Goal: Feedback & Contribution: Leave review/rating

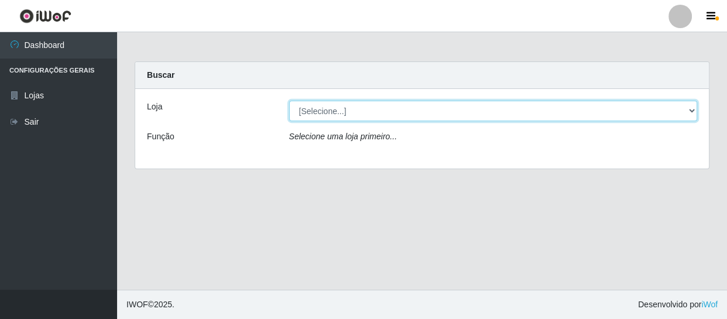
click at [326, 115] on select "[Selecione...] SuperFácil Atacado - São Gonçalo do Amarante" at bounding box center [493, 111] width 409 height 20
select select "408"
click at [289, 101] on select "[Selecione...] SuperFácil Atacado - São Gonçalo do Amarante" at bounding box center [493, 111] width 409 height 20
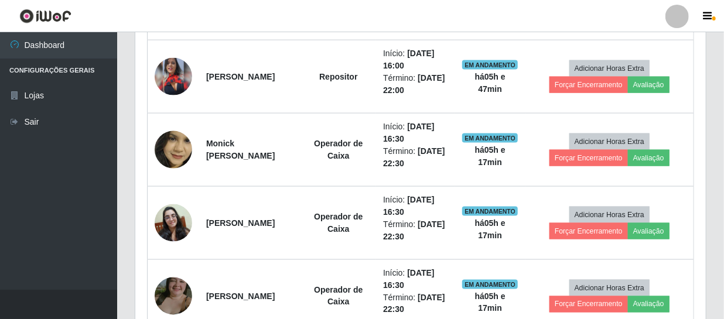
scroll to position [692, 0]
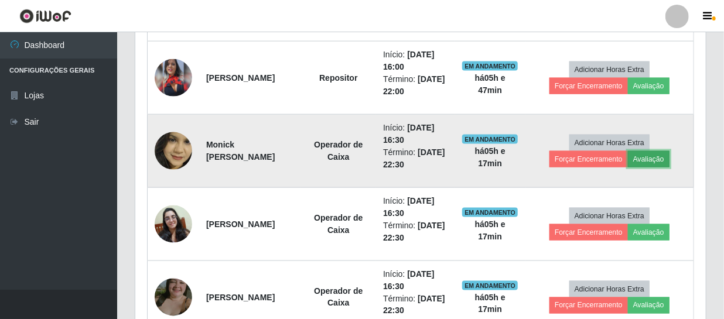
click at [370, 158] on button "Avaliação" at bounding box center [649, 159] width 42 height 16
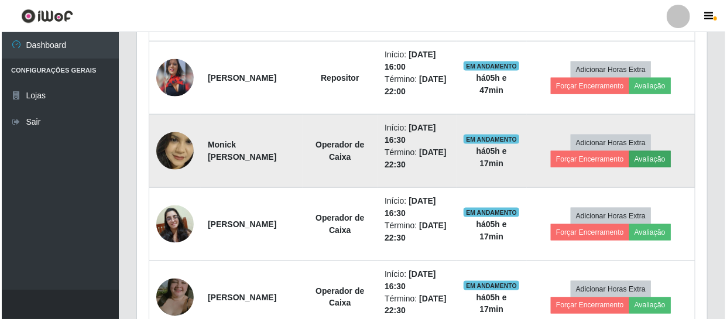
scroll to position [243, 565]
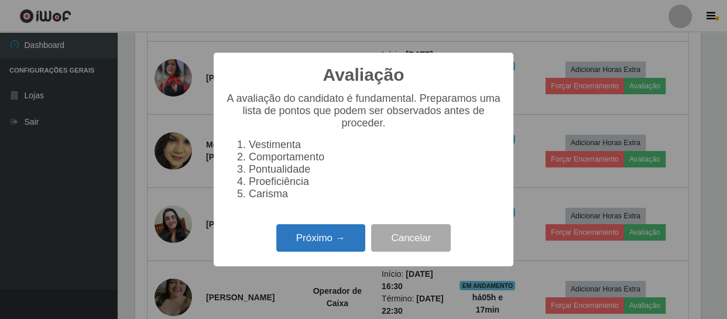
click at [293, 243] on button "Próximo →" at bounding box center [320, 238] width 89 height 28
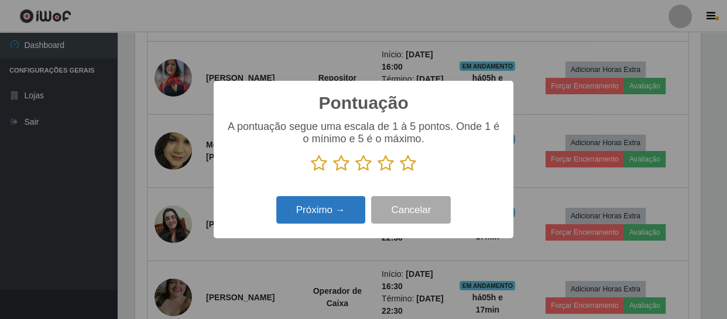
scroll to position [585370, 585047]
click at [322, 157] on icon at bounding box center [319, 164] width 16 height 18
click at [311, 172] on input "radio" at bounding box center [311, 172] width 0 height 0
click at [319, 165] on icon at bounding box center [319, 164] width 16 height 18
click at [311, 172] on input "radio" at bounding box center [311, 172] width 0 height 0
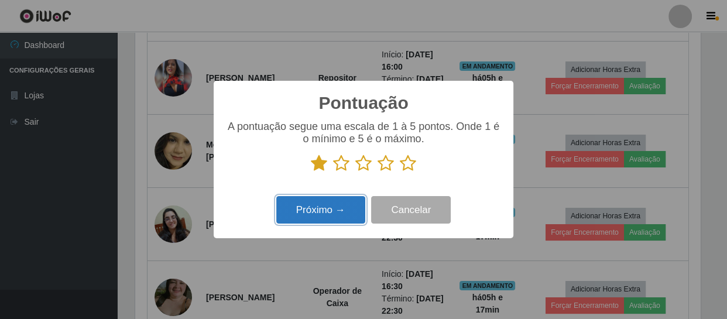
click at [307, 210] on button "Próximo →" at bounding box center [320, 210] width 89 height 28
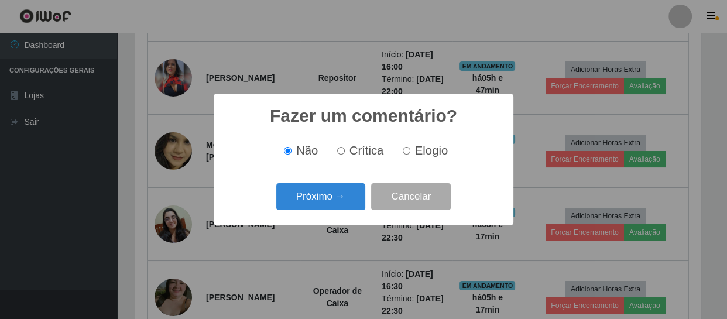
click at [338, 152] on input "Crítica" at bounding box center [341, 151] width 8 height 8
radio input "true"
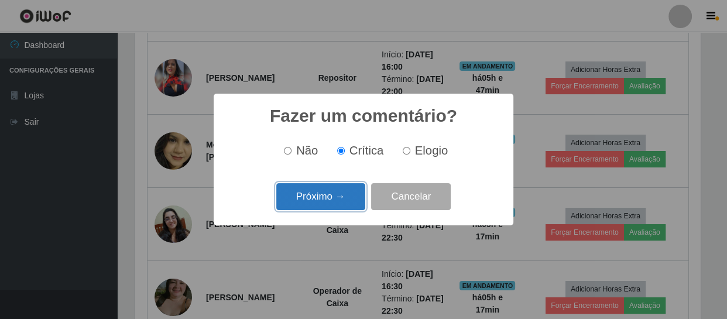
click at [319, 205] on button "Próximo →" at bounding box center [320, 197] width 89 height 28
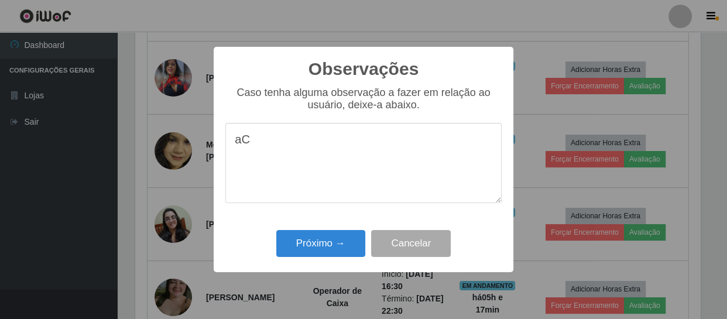
type textarea "a"
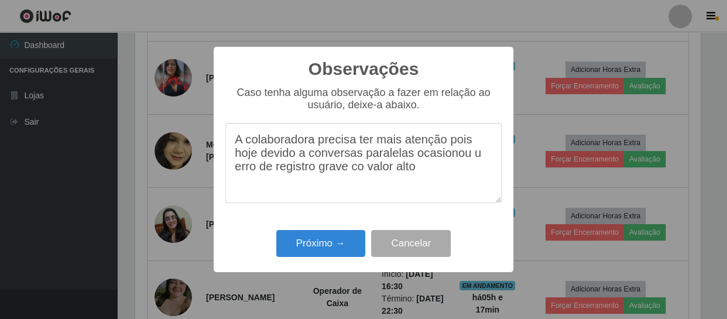
click at [361, 176] on textarea "A colaboradora precisa ter mais atenção pois hoje devido a conversas paralelas …" at bounding box center [363, 163] width 276 height 80
click at [370, 160] on textarea "A colaboradora precisa ter mais atenção pois hoje devido a conversas paralelas …" at bounding box center [363, 163] width 276 height 80
type textarea "A colaboradora precisa ter mais atenção pois hoje devido a conversas paralelas …"
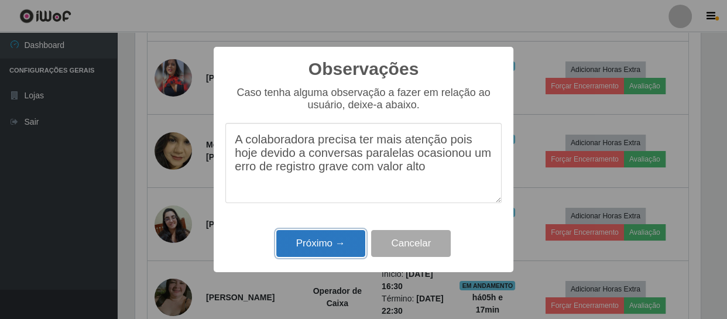
click at [316, 246] on button "Próximo →" at bounding box center [320, 244] width 89 height 28
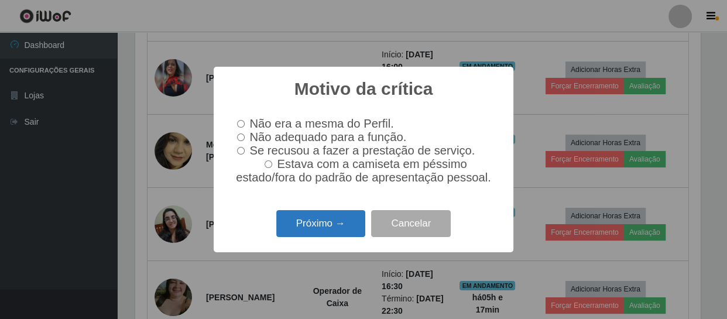
click at [320, 235] on button "Próximo →" at bounding box center [320, 224] width 89 height 28
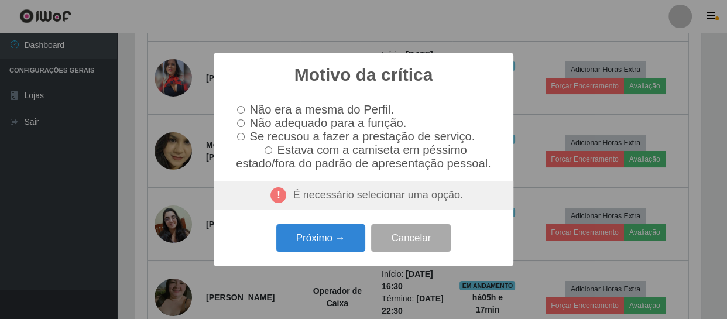
click at [238, 119] on input "Não adequado para a função." at bounding box center [241, 123] width 8 height 8
radio input "true"
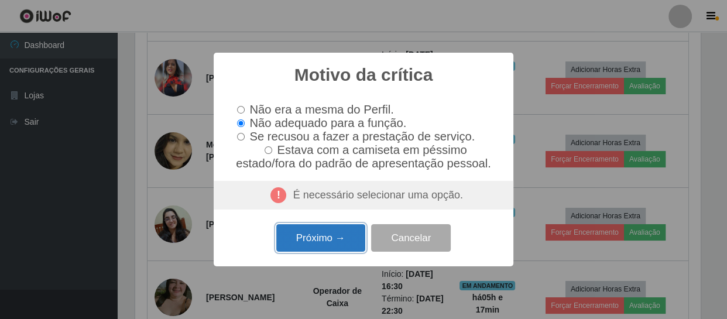
click at [293, 241] on button "Próximo →" at bounding box center [320, 238] width 89 height 28
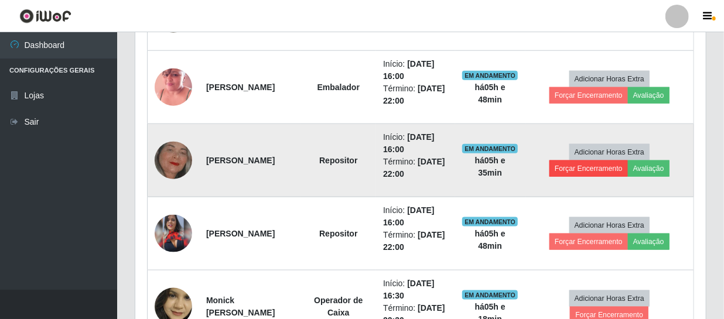
scroll to position [426, 0]
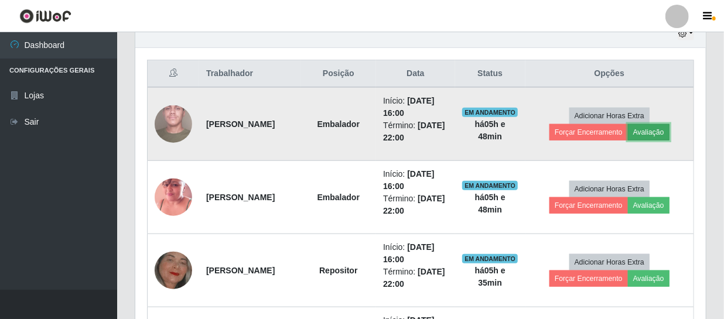
click at [370, 131] on button "Avaliação" at bounding box center [649, 132] width 42 height 16
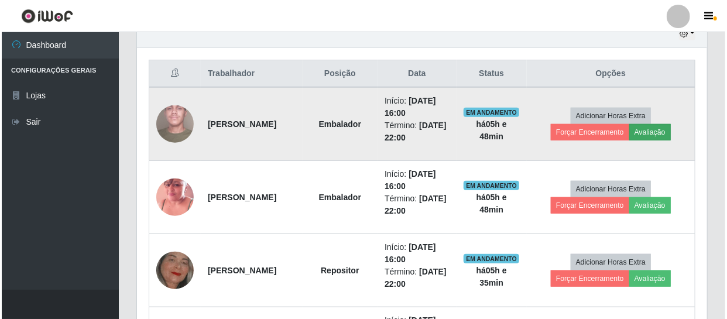
scroll to position [243, 565]
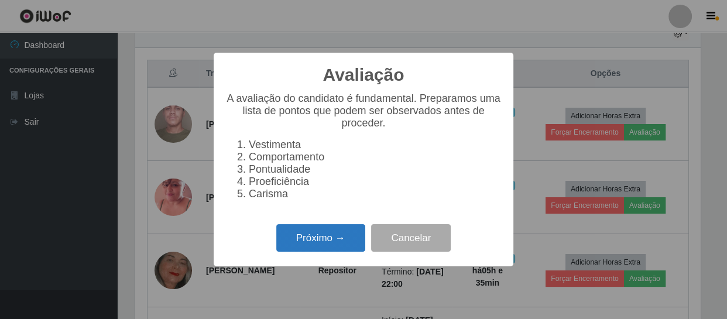
click at [306, 245] on button "Próximo →" at bounding box center [320, 238] width 89 height 28
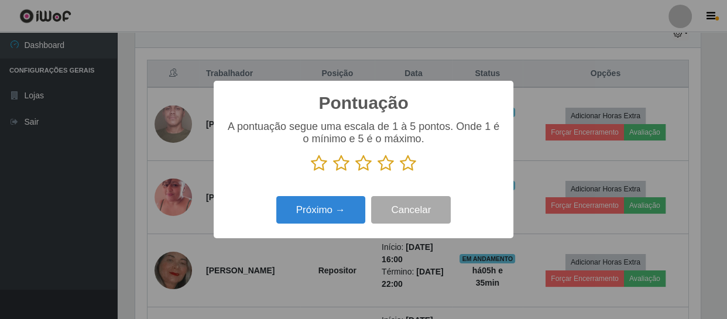
click at [370, 159] on icon at bounding box center [408, 164] width 16 height 18
click at [370, 172] on input "radio" at bounding box center [400, 172] width 0 height 0
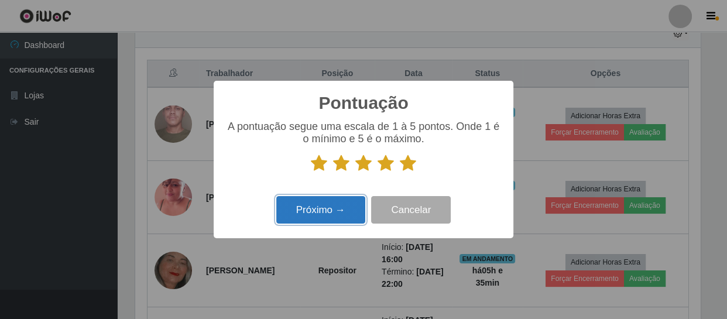
click at [327, 218] on button "Próximo →" at bounding box center [320, 210] width 89 height 28
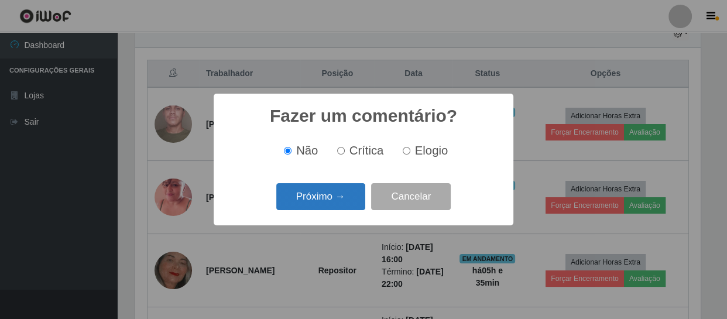
click at [329, 206] on button "Próximo →" at bounding box center [320, 197] width 89 height 28
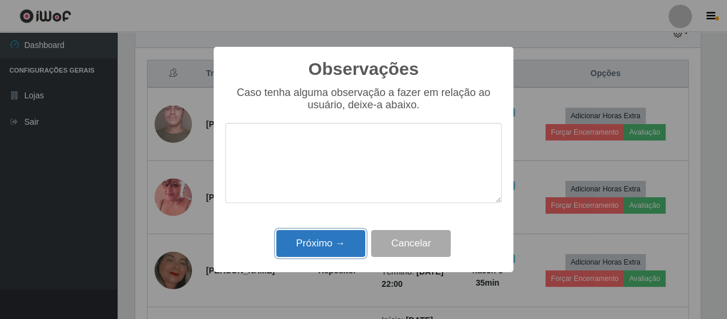
click at [324, 232] on button "Próximo →" at bounding box center [320, 244] width 89 height 28
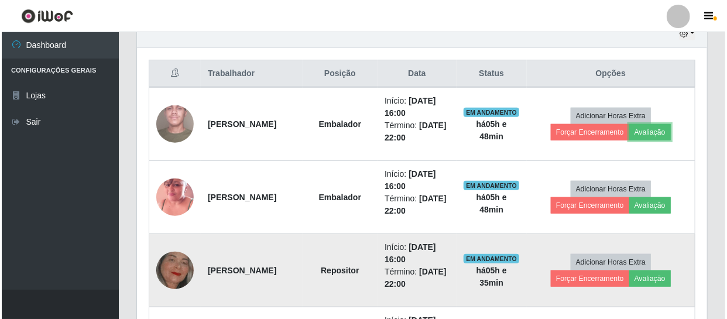
scroll to position [243, 570]
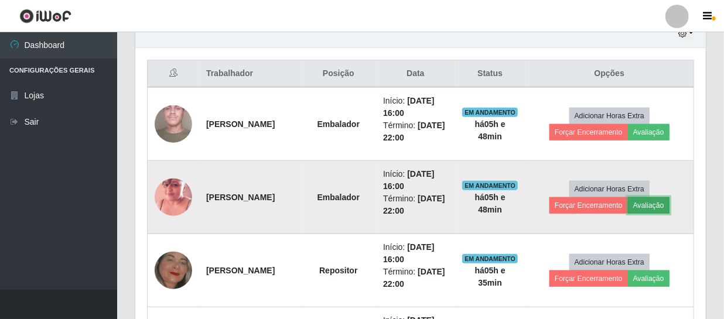
click at [370, 201] on button "Avaliação" at bounding box center [649, 205] width 42 height 16
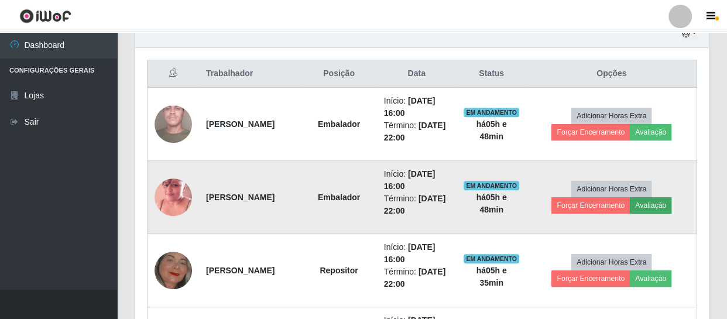
scroll to position [243, 565]
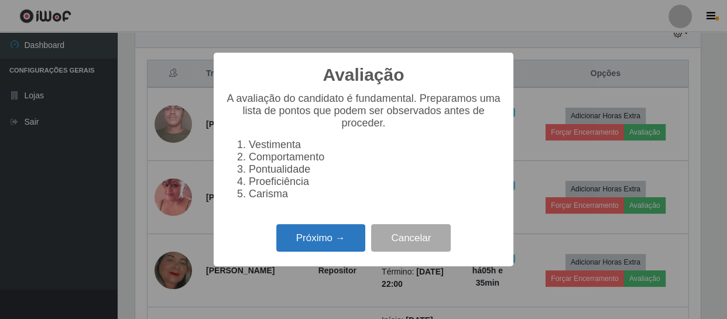
click at [337, 252] on button "Próximo →" at bounding box center [320, 238] width 89 height 28
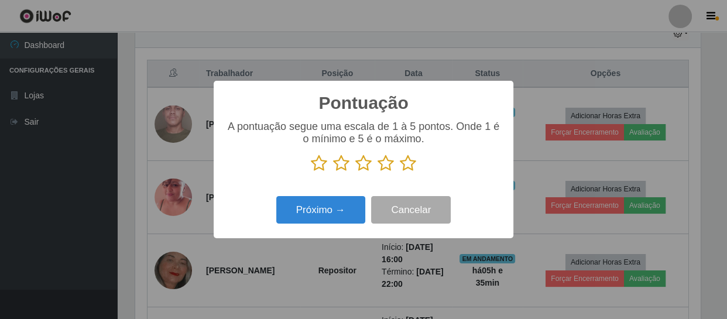
click at [370, 158] on icon at bounding box center [386, 164] width 16 height 18
click at [370, 172] on input "radio" at bounding box center [378, 172] width 0 height 0
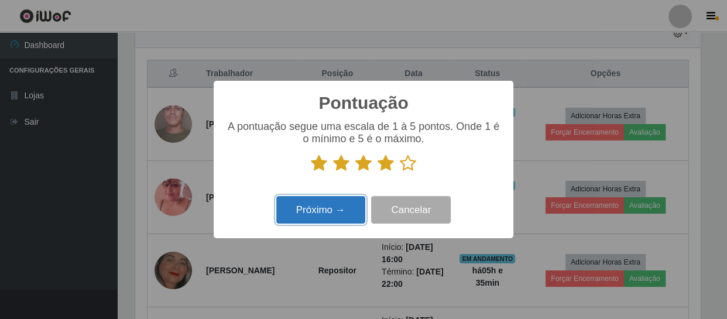
click at [327, 217] on button "Próximo →" at bounding box center [320, 210] width 89 height 28
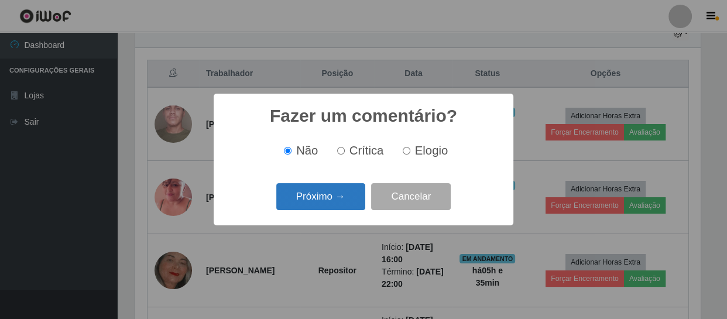
click at [336, 207] on button "Próximo →" at bounding box center [320, 197] width 89 height 28
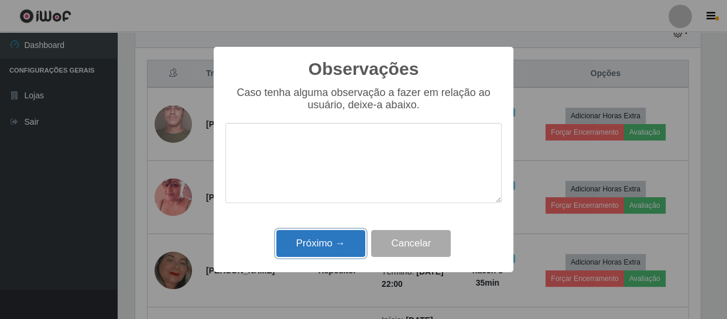
click at [340, 246] on button "Próximo →" at bounding box center [320, 244] width 89 height 28
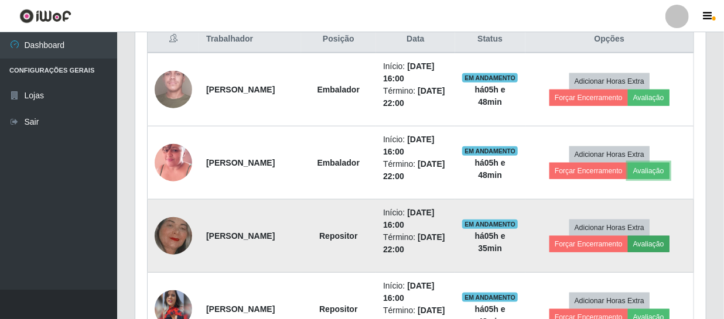
scroll to position [479, 0]
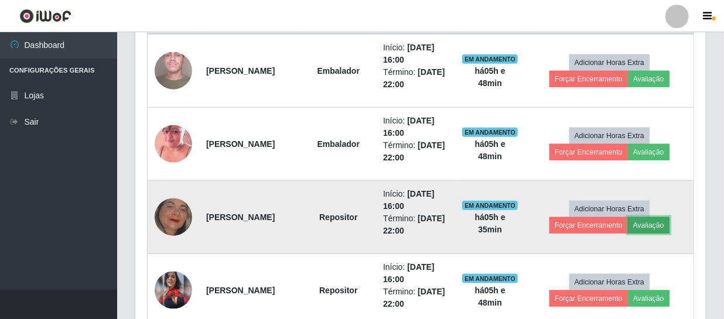
click at [370, 227] on button "Avaliação" at bounding box center [649, 225] width 42 height 16
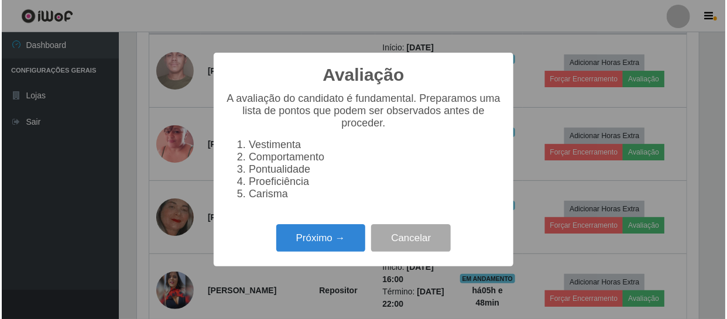
scroll to position [243, 565]
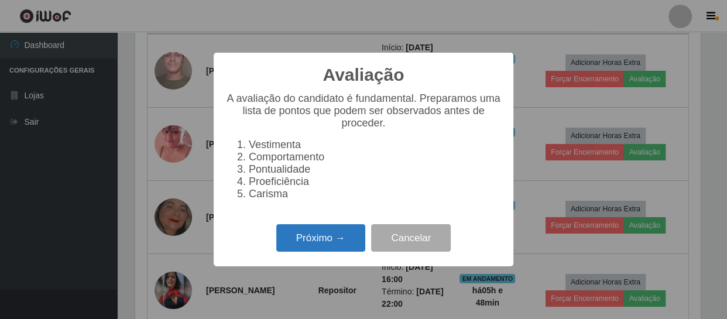
click at [331, 242] on button "Próximo →" at bounding box center [320, 238] width 89 height 28
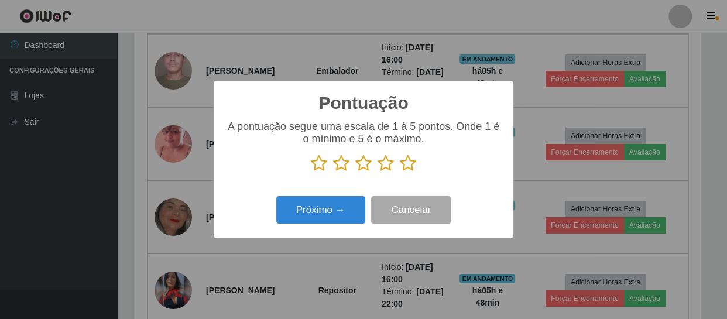
scroll to position [585370, 585047]
click at [342, 166] on icon at bounding box center [341, 164] width 16 height 18
click at [333, 172] on input "radio" at bounding box center [333, 172] width 0 height 0
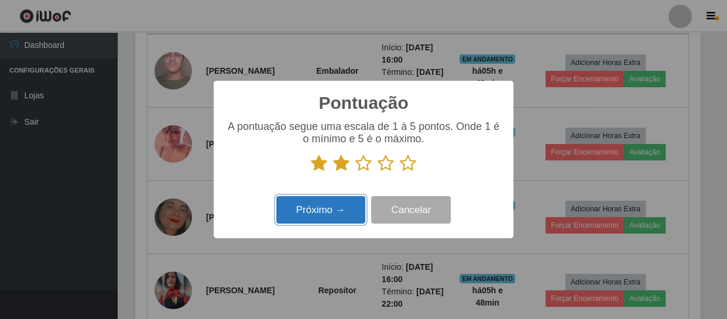
click at [336, 210] on button "Próximo →" at bounding box center [320, 210] width 89 height 28
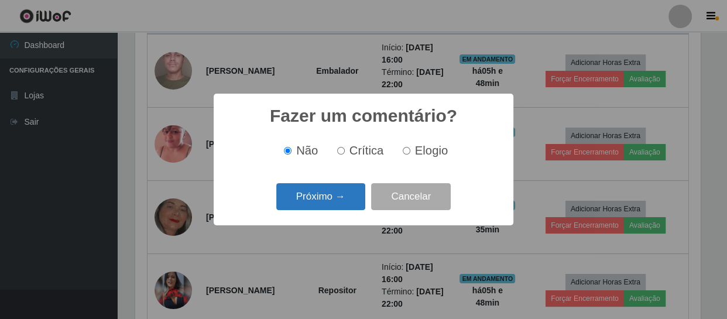
click at [307, 197] on button "Próximo →" at bounding box center [320, 197] width 89 height 28
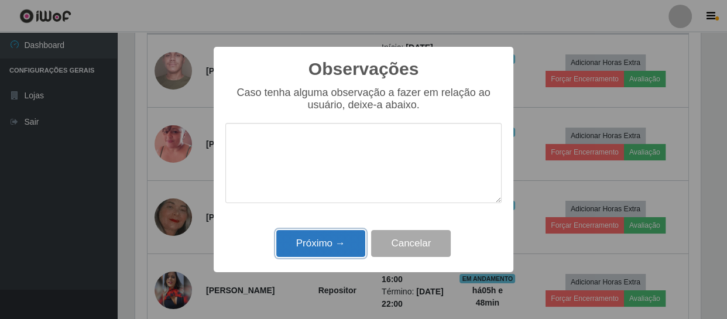
click at [325, 246] on button "Próximo →" at bounding box center [320, 244] width 89 height 28
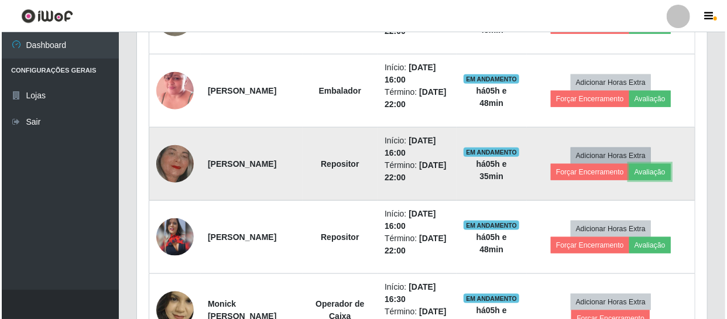
scroll to position [586, 0]
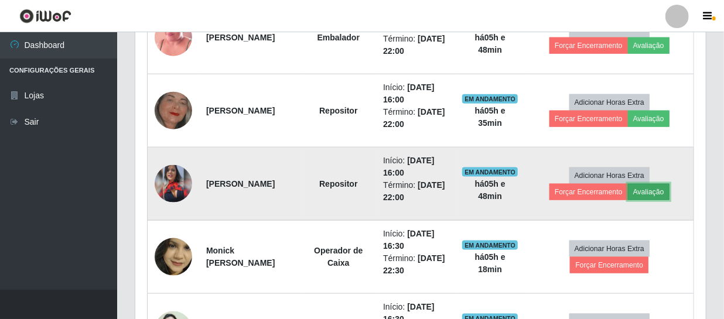
click at [370, 194] on button "Avaliação" at bounding box center [649, 192] width 42 height 16
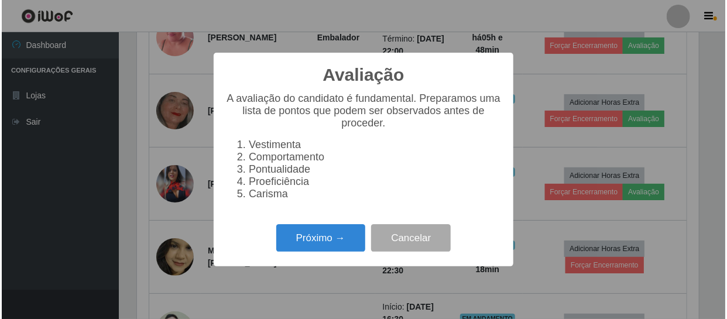
scroll to position [243, 565]
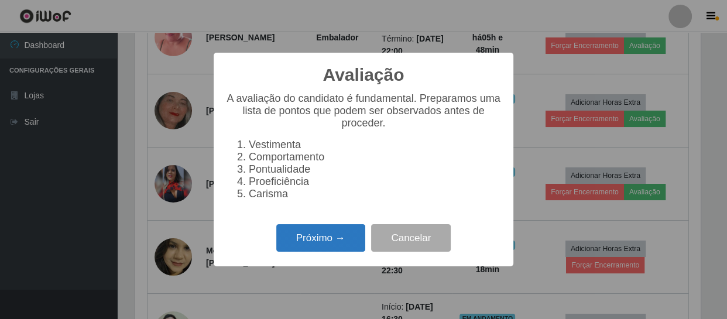
click at [323, 235] on button "Próximo →" at bounding box center [320, 238] width 89 height 28
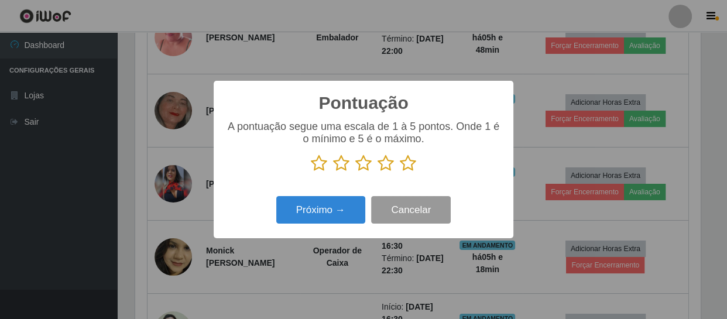
scroll to position [585370, 585047]
click at [370, 162] on icon at bounding box center [408, 164] width 16 height 18
click at [370, 172] on input "radio" at bounding box center [400, 172] width 0 height 0
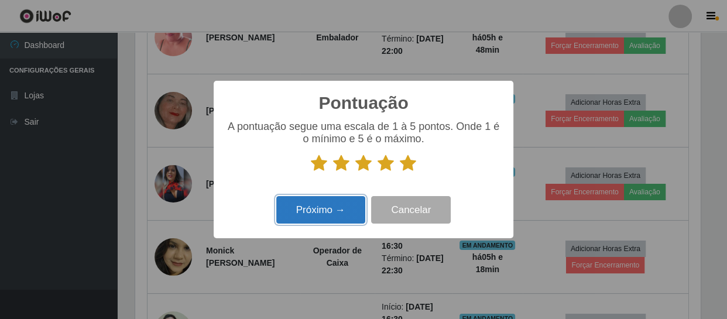
click at [329, 220] on button "Próximo →" at bounding box center [320, 210] width 89 height 28
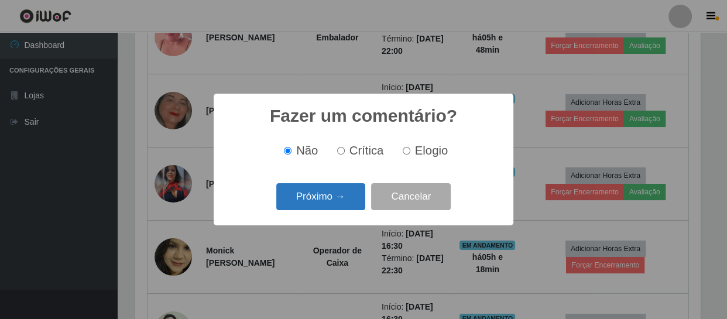
click at [334, 205] on button "Próximo →" at bounding box center [320, 197] width 89 height 28
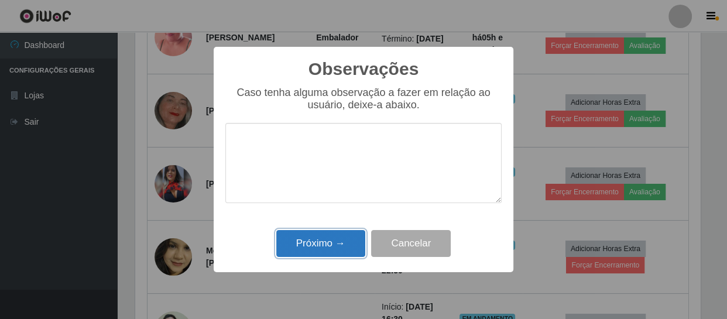
click at [322, 232] on button "Próximo →" at bounding box center [320, 244] width 89 height 28
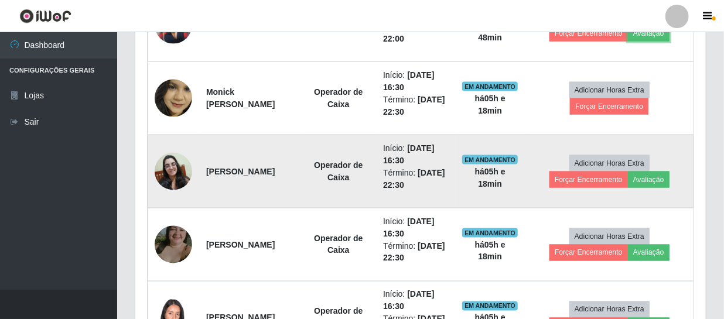
scroll to position [798, 0]
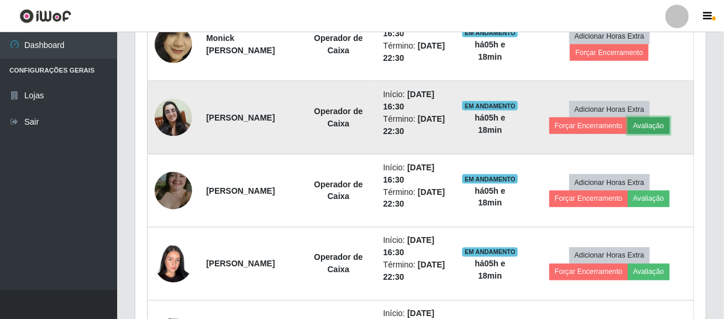
click at [370, 123] on button "Avaliação" at bounding box center [649, 126] width 42 height 16
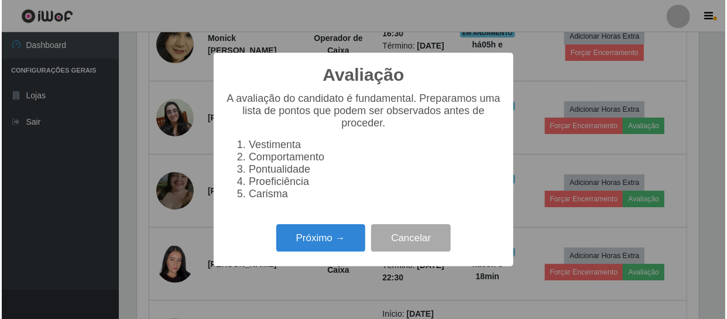
scroll to position [243, 565]
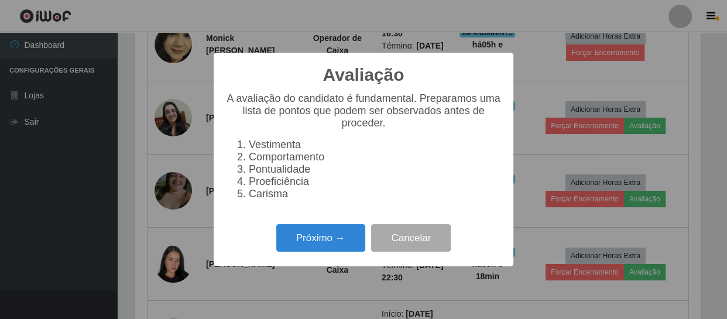
click at [317, 261] on div "Avaliação × A avaliação do candidato é fundamental. Preparamos uma lista de pon…" at bounding box center [364, 160] width 300 height 214
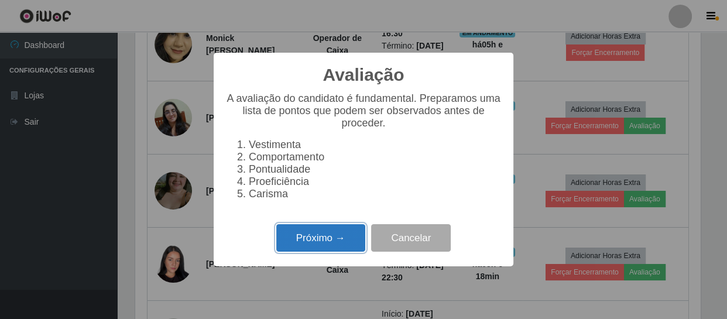
click at [333, 243] on button "Próximo →" at bounding box center [320, 238] width 89 height 28
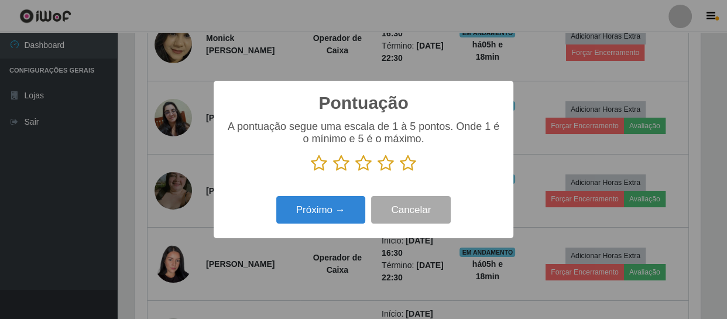
scroll to position [0, 0]
click at [370, 165] on icon at bounding box center [408, 164] width 16 height 18
click at [370, 172] on input "radio" at bounding box center [400, 172] width 0 height 0
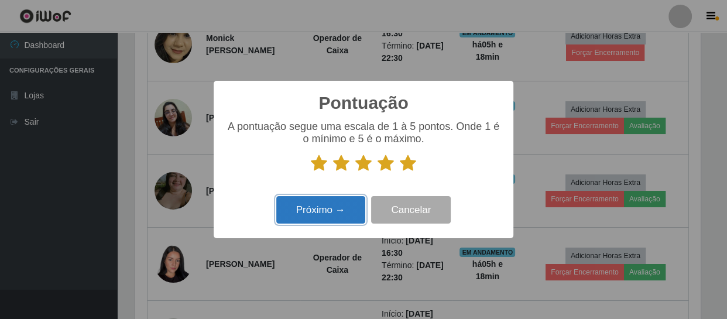
click at [340, 220] on button "Próximo →" at bounding box center [320, 210] width 89 height 28
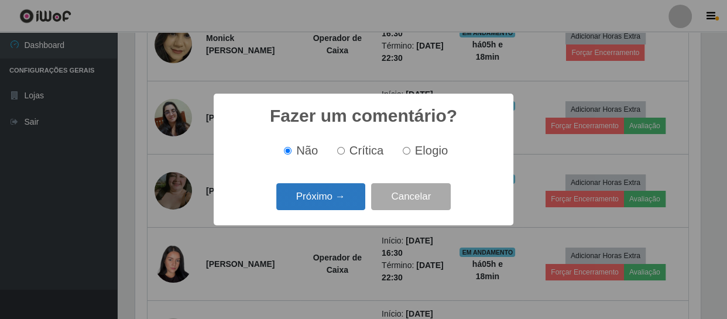
click at [310, 211] on button "Próximo →" at bounding box center [320, 197] width 89 height 28
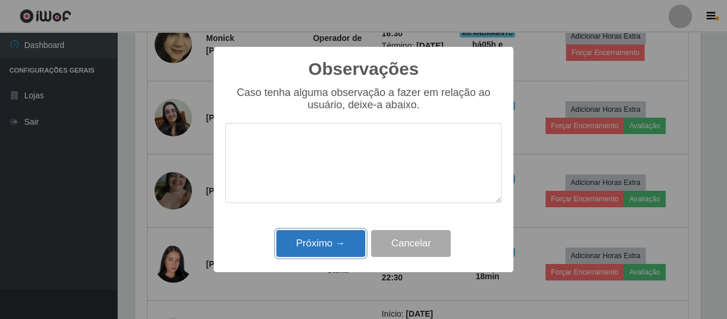
click at [329, 246] on button "Próximo →" at bounding box center [320, 244] width 89 height 28
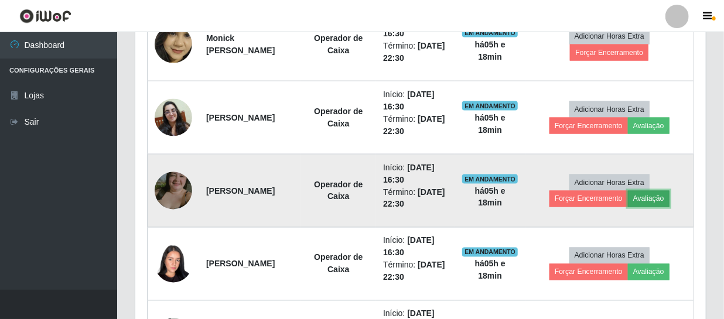
click at [370, 197] on button "Avaliação" at bounding box center [649, 199] width 42 height 16
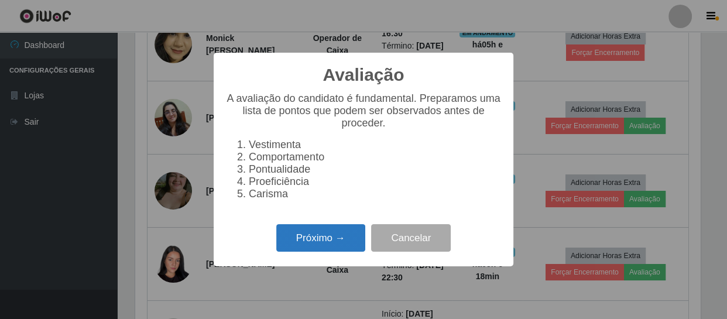
click at [355, 251] on button "Próximo →" at bounding box center [320, 238] width 89 height 28
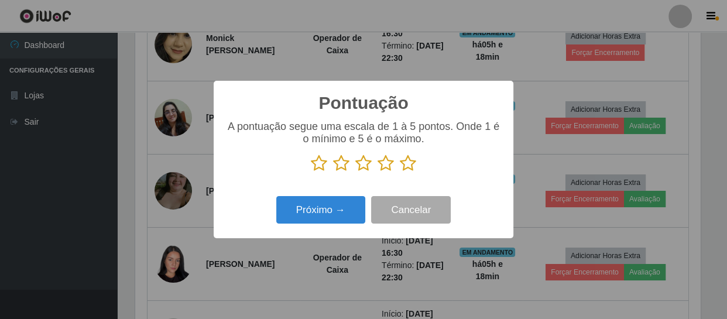
click at [370, 159] on icon at bounding box center [408, 164] width 16 height 18
click at [370, 172] on input "radio" at bounding box center [400, 172] width 0 height 0
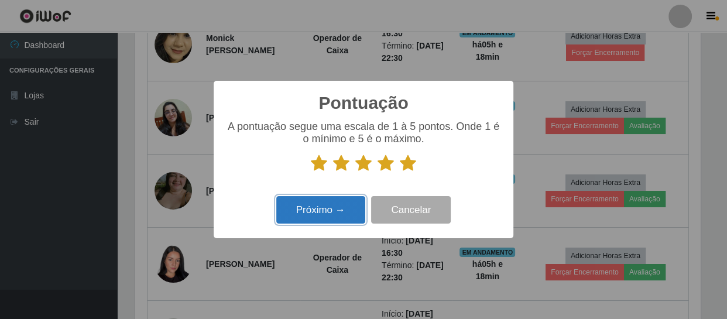
click at [327, 206] on button "Próximo →" at bounding box center [320, 210] width 89 height 28
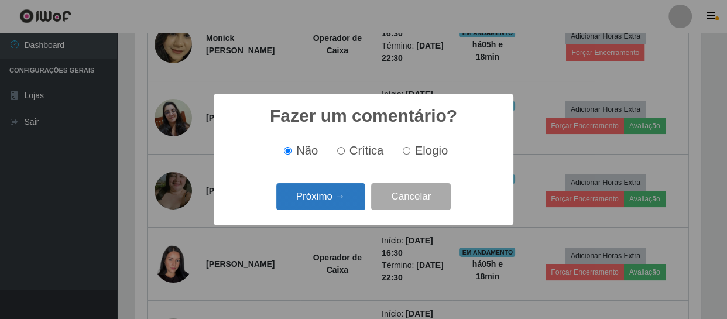
click at [328, 206] on button "Próximo →" at bounding box center [320, 197] width 89 height 28
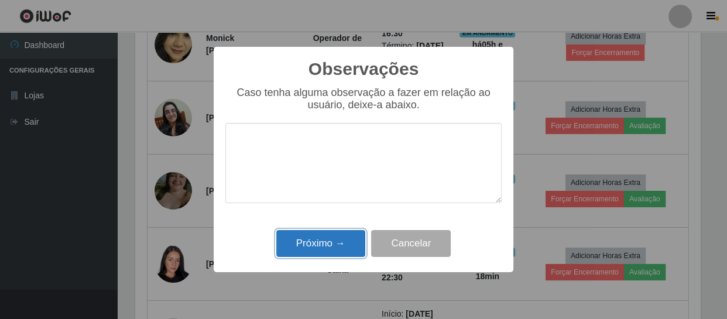
click at [328, 235] on button "Próximo →" at bounding box center [320, 244] width 89 height 28
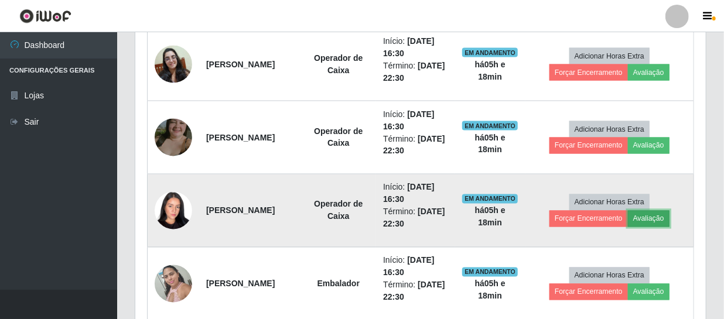
click at [370, 223] on button "Avaliação" at bounding box center [649, 219] width 42 height 16
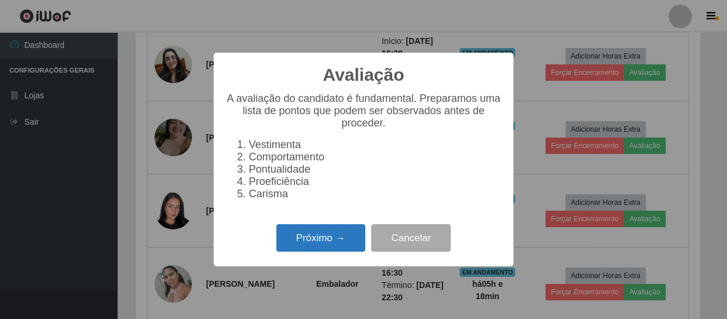
click at [336, 248] on button "Próximo →" at bounding box center [320, 238] width 89 height 28
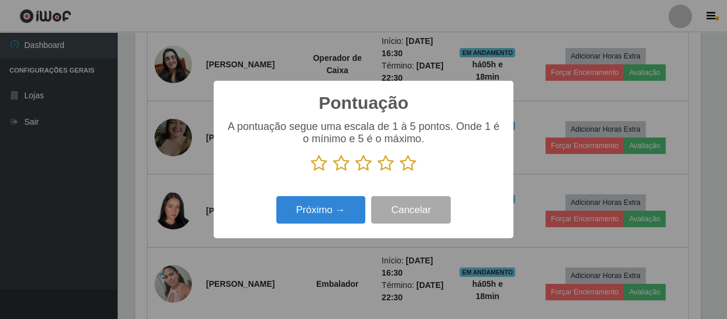
click at [370, 166] on icon at bounding box center [408, 164] width 16 height 18
click at [370, 172] on input "radio" at bounding box center [400, 172] width 0 height 0
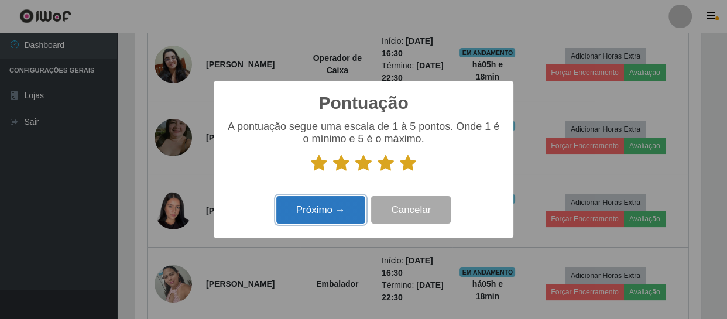
click at [354, 208] on button "Próximo →" at bounding box center [320, 210] width 89 height 28
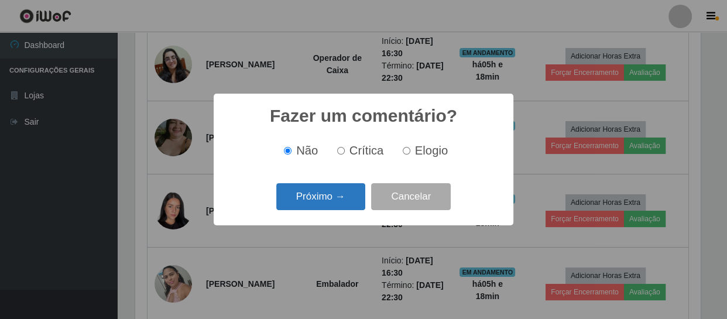
click at [326, 200] on button "Próximo →" at bounding box center [320, 197] width 89 height 28
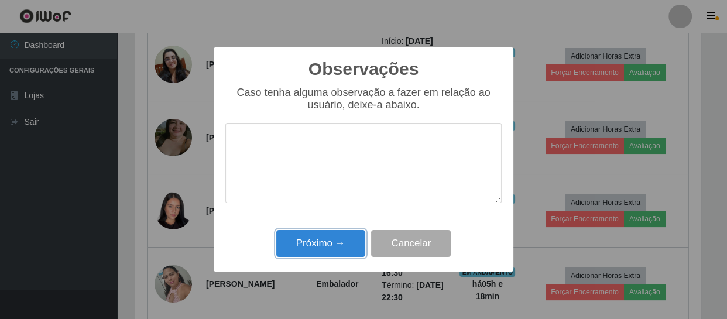
click at [313, 245] on button "Próximo →" at bounding box center [320, 244] width 89 height 28
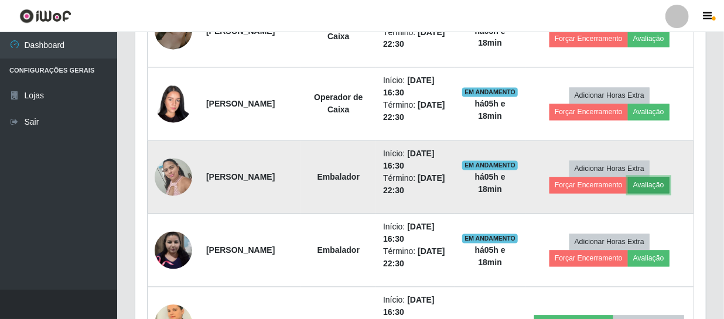
click at [370, 184] on button "Avaliação" at bounding box center [649, 185] width 42 height 16
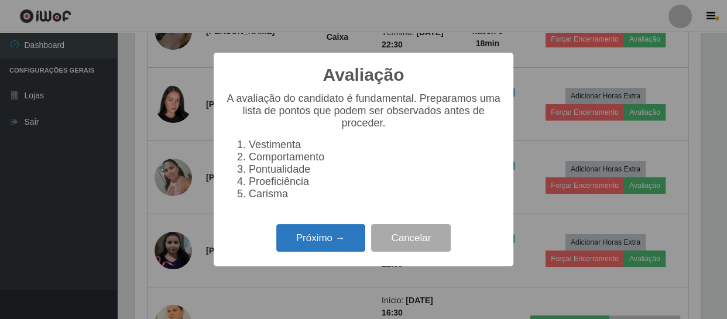
click at [330, 245] on button "Próximo →" at bounding box center [320, 238] width 89 height 28
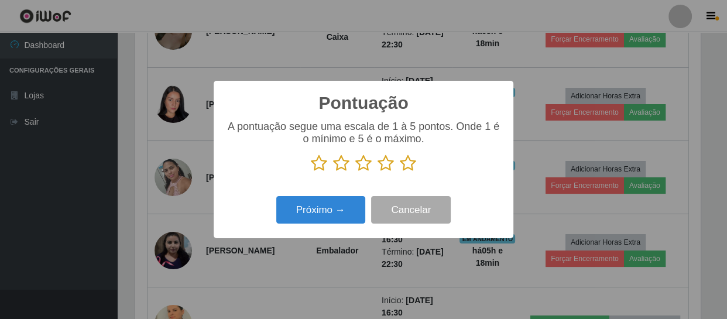
drag, startPoint x: 407, startPoint y: 169, endPoint x: 392, endPoint y: 169, distance: 14.7
click at [370, 169] on icon at bounding box center [408, 164] width 16 height 18
click at [370, 172] on input "radio" at bounding box center [400, 172] width 0 height 0
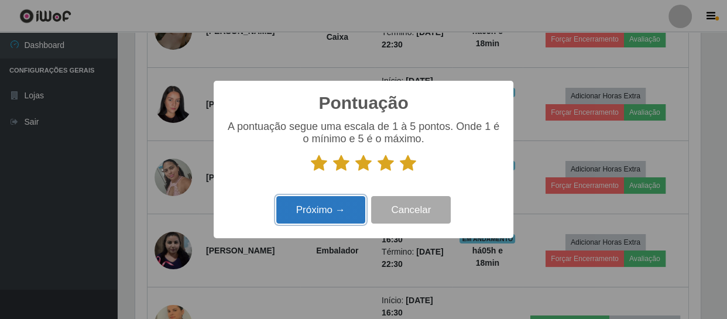
click at [327, 211] on button "Próximo →" at bounding box center [320, 210] width 89 height 28
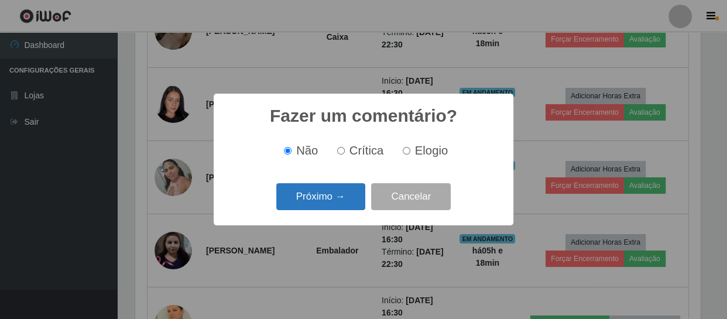
click at [337, 199] on button "Próximo →" at bounding box center [320, 197] width 89 height 28
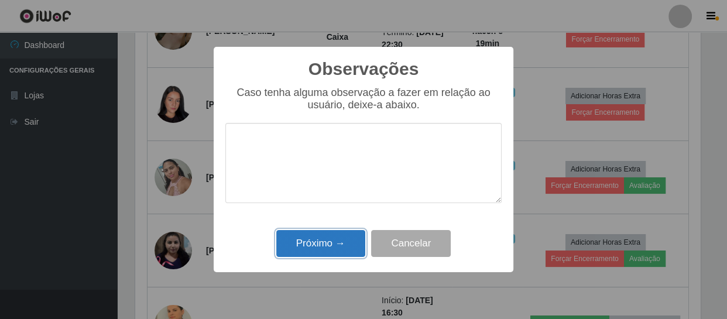
click at [336, 239] on button "Próximo →" at bounding box center [320, 244] width 89 height 28
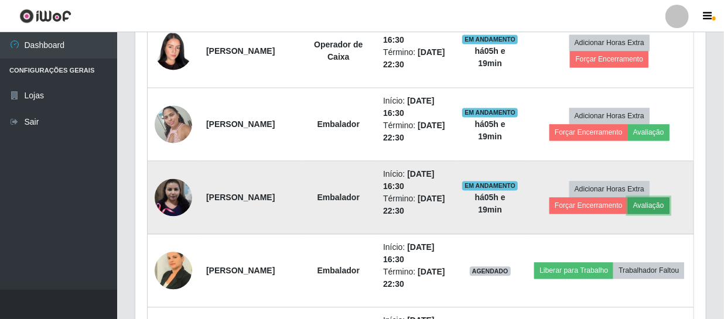
click at [370, 203] on button "Avaliação" at bounding box center [649, 205] width 42 height 16
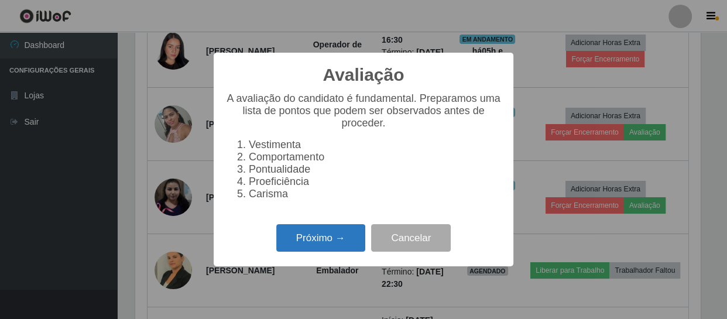
click at [339, 244] on button "Próximo →" at bounding box center [320, 238] width 89 height 28
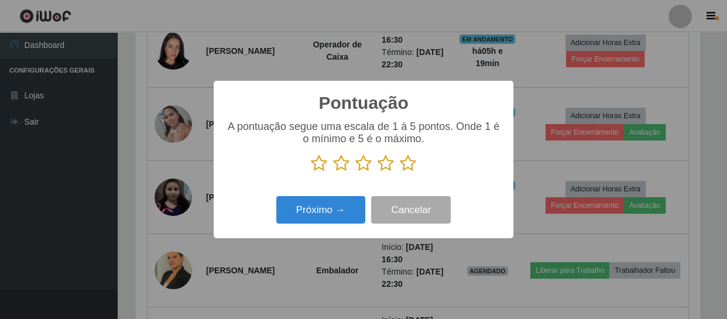
click at [370, 165] on icon at bounding box center [408, 164] width 16 height 18
click at [370, 172] on input "radio" at bounding box center [400, 172] width 0 height 0
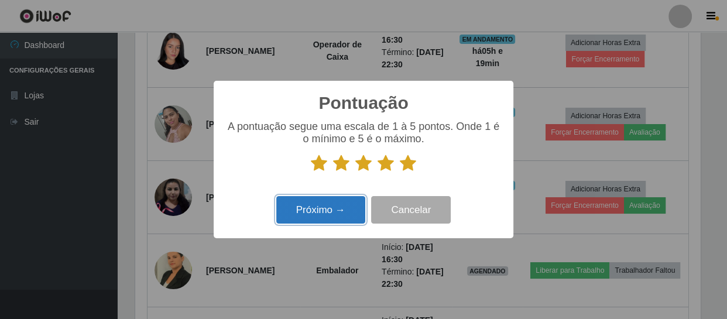
click at [307, 220] on button "Próximo →" at bounding box center [320, 210] width 89 height 28
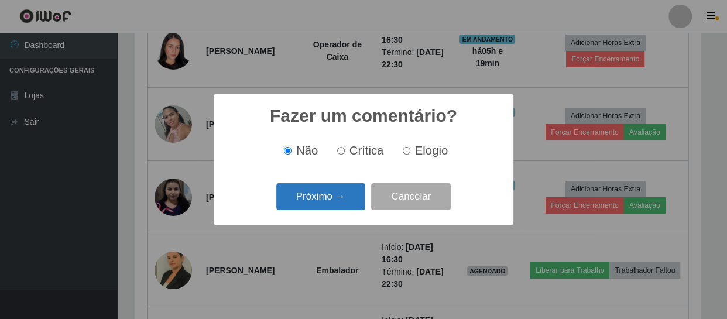
click at [328, 200] on button "Próximo →" at bounding box center [320, 197] width 89 height 28
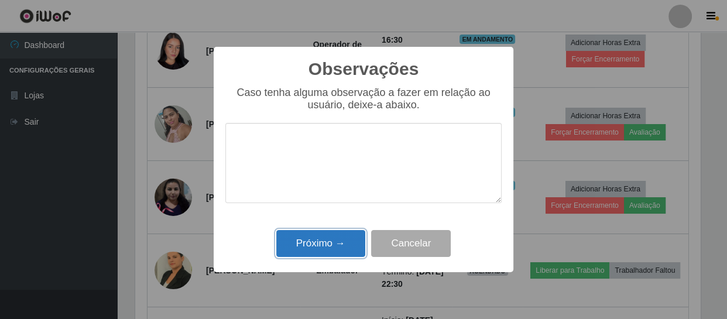
click at [329, 249] on button "Próximo →" at bounding box center [320, 244] width 89 height 28
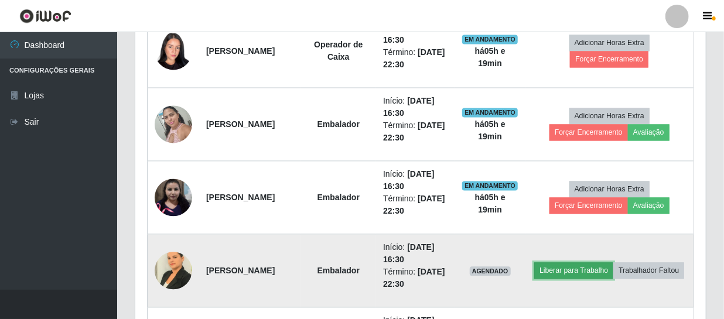
click at [370, 262] on button "Liberar para Trabalho" at bounding box center [573, 270] width 79 height 16
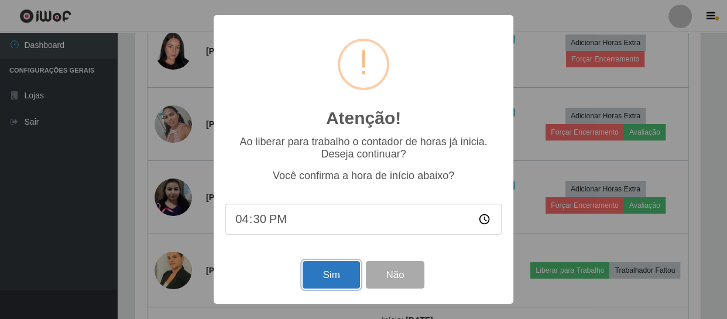
click at [340, 280] on button "Sim" at bounding box center [331, 275] width 57 height 28
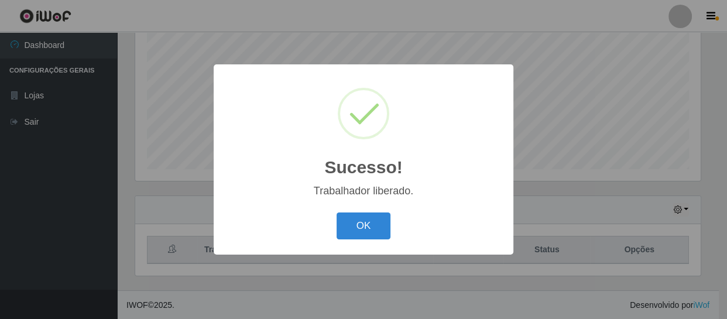
click at [370, 206] on div "Sucesso! × Trabalhador liberado. OK Cancel" at bounding box center [364, 159] width 300 height 190
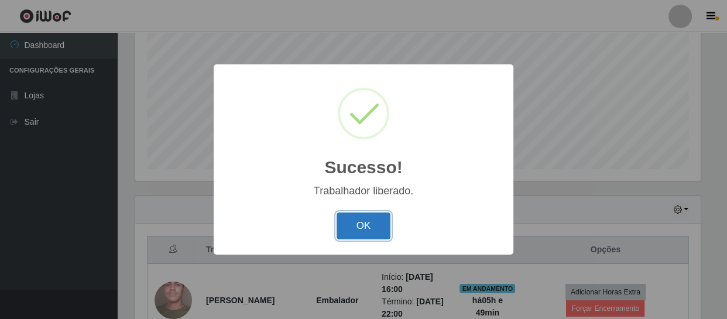
click at [370, 217] on button "OK" at bounding box center [364, 227] width 54 height 28
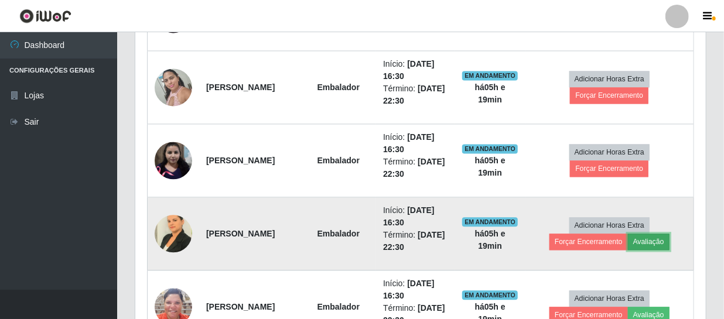
click at [370, 245] on button "Avaliação" at bounding box center [649, 242] width 42 height 16
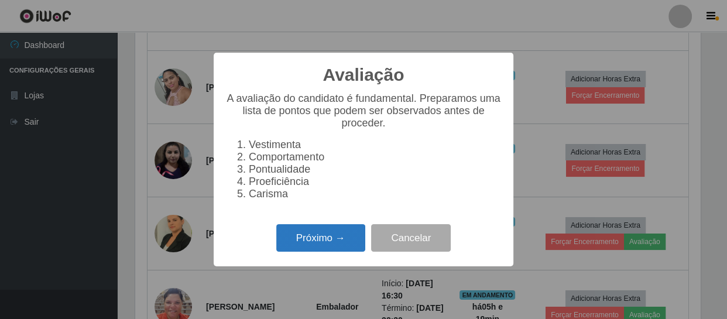
click at [340, 245] on button "Próximo →" at bounding box center [320, 238] width 89 height 28
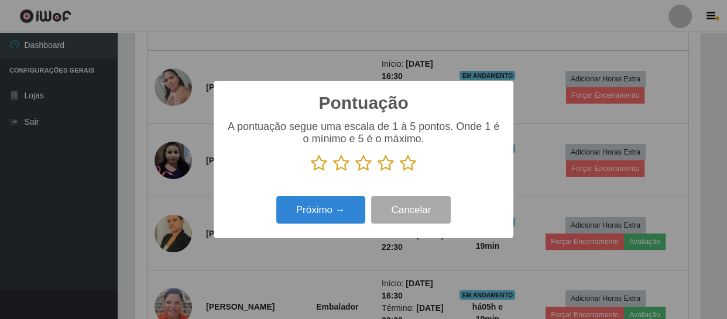
click at [370, 166] on icon at bounding box center [408, 164] width 16 height 18
click at [370, 172] on input "radio" at bounding box center [400, 172] width 0 height 0
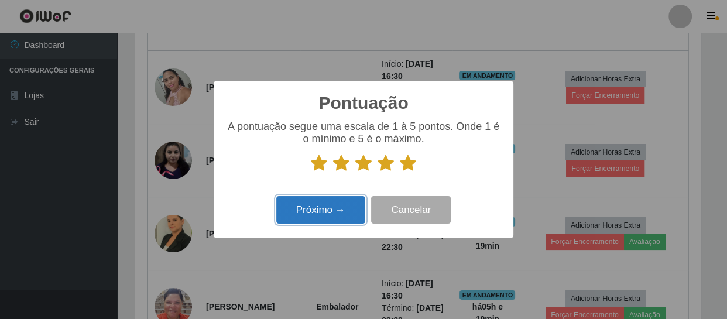
click at [320, 218] on button "Próximo →" at bounding box center [320, 210] width 89 height 28
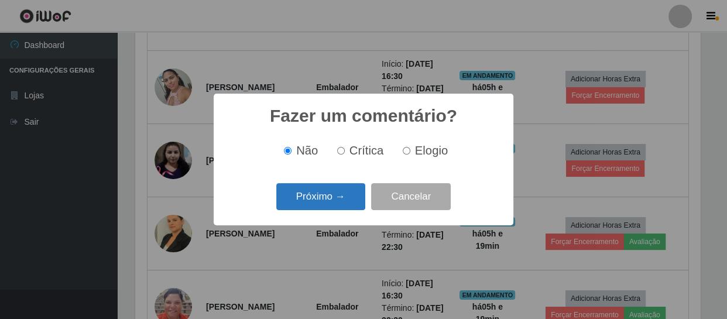
click at [348, 189] on button "Próximo →" at bounding box center [320, 197] width 89 height 28
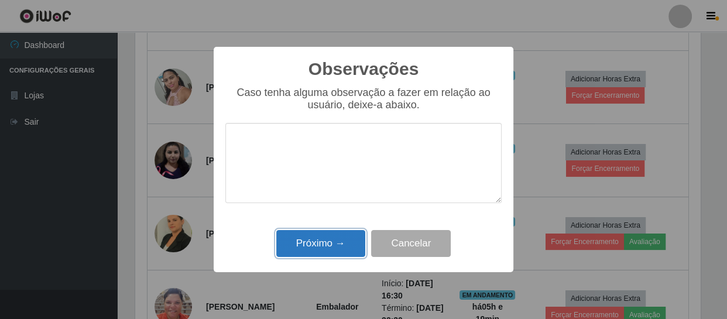
click at [325, 241] on button "Próximo →" at bounding box center [320, 244] width 89 height 28
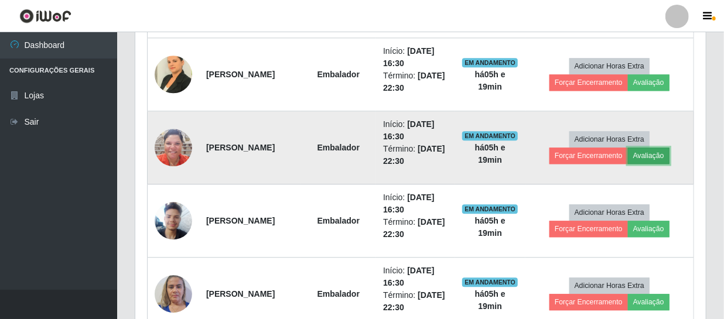
click at [370, 153] on button "Avaliação" at bounding box center [649, 156] width 42 height 16
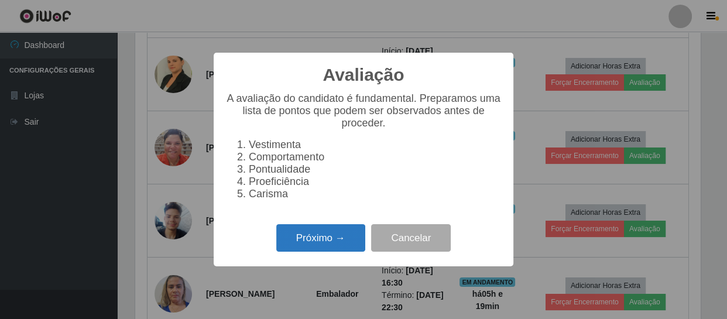
click at [310, 247] on button "Próximo →" at bounding box center [320, 238] width 89 height 28
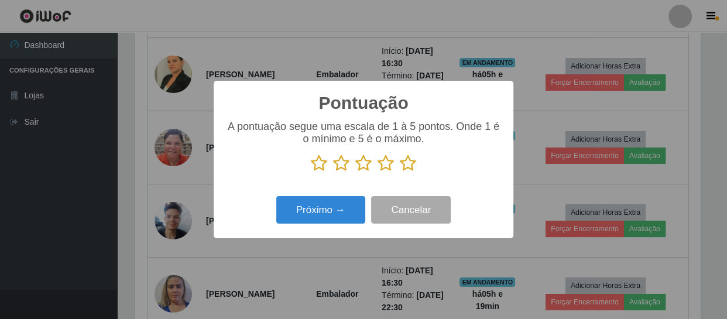
click at [370, 163] on icon at bounding box center [408, 164] width 16 height 18
click at [370, 172] on input "radio" at bounding box center [400, 172] width 0 height 0
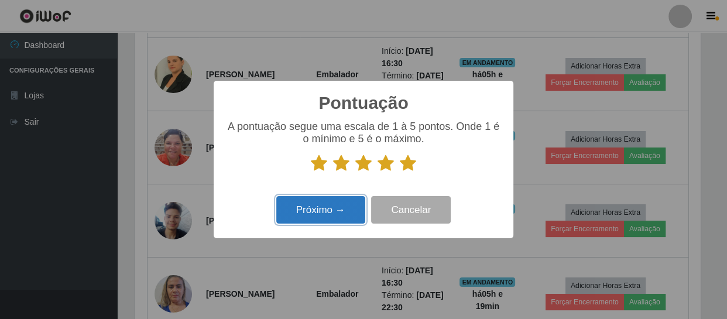
click at [328, 221] on button "Próximo →" at bounding box center [320, 210] width 89 height 28
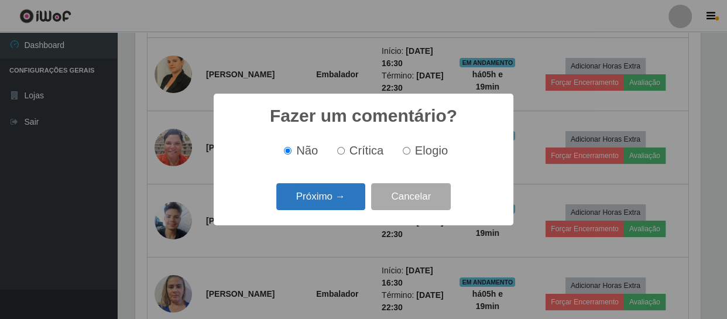
click at [334, 202] on button "Próximo →" at bounding box center [320, 197] width 89 height 28
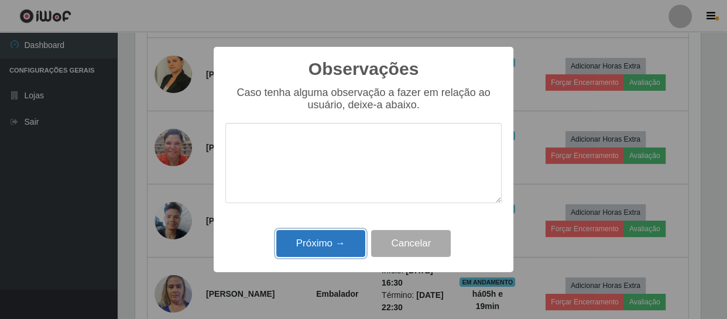
click at [334, 243] on button "Próximo →" at bounding box center [320, 244] width 89 height 28
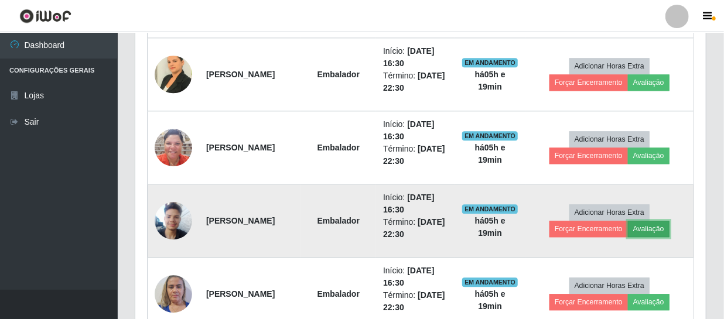
click at [370, 227] on button "Avaliação" at bounding box center [649, 229] width 42 height 16
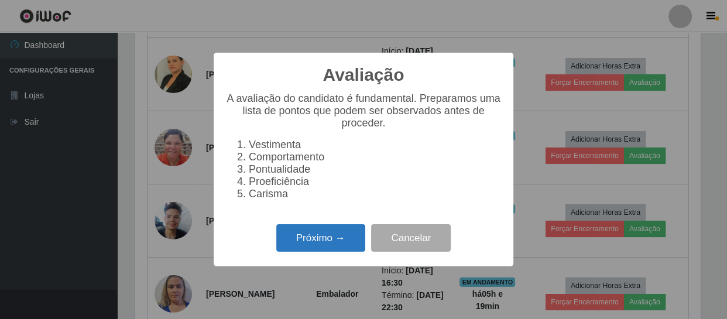
click at [306, 245] on button "Próximo →" at bounding box center [320, 238] width 89 height 28
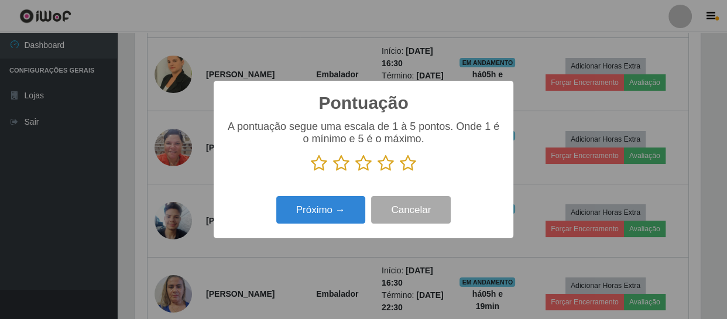
click at [370, 164] on icon at bounding box center [386, 164] width 16 height 18
click at [370, 172] on input "radio" at bounding box center [378, 172] width 0 height 0
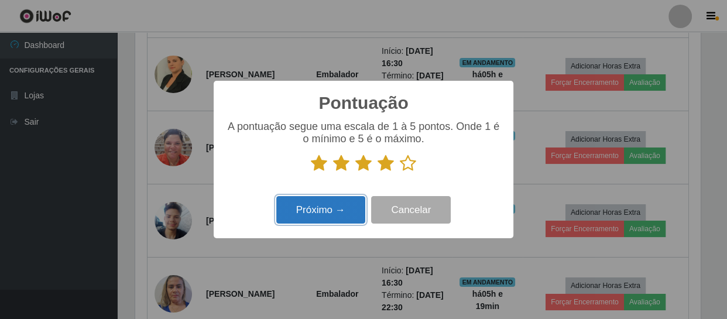
click at [326, 218] on button "Próximo →" at bounding box center [320, 210] width 89 height 28
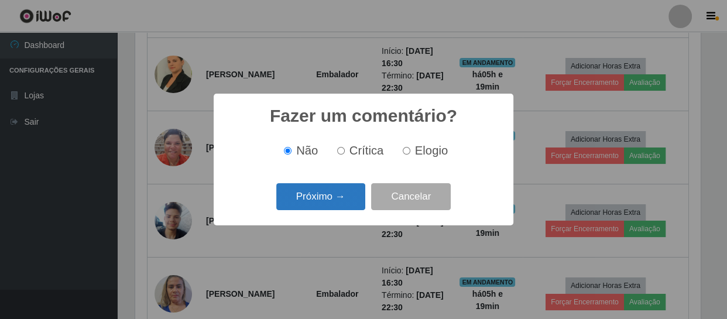
click at [322, 199] on button "Próximo →" at bounding box center [320, 197] width 89 height 28
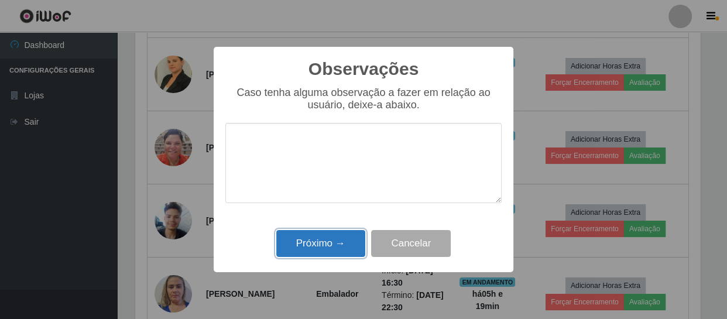
click at [312, 241] on button "Próximo →" at bounding box center [320, 244] width 89 height 28
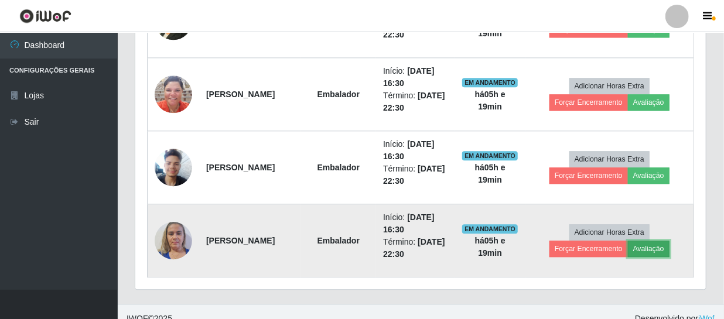
click at [370, 244] on button "Avaliação" at bounding box center [649, 249] width 42 height 16
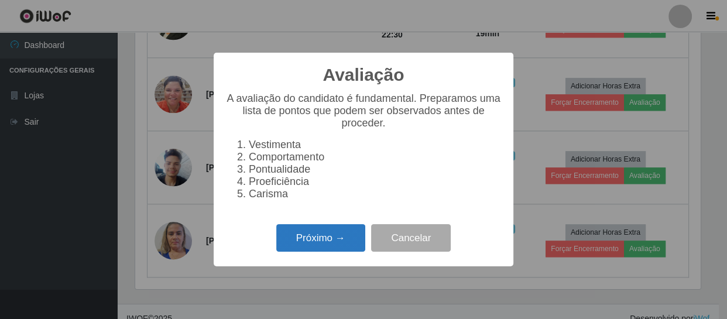
click at [300, 237] on button "Próximo →" at bounding box center [320, 238] width 89 height 28
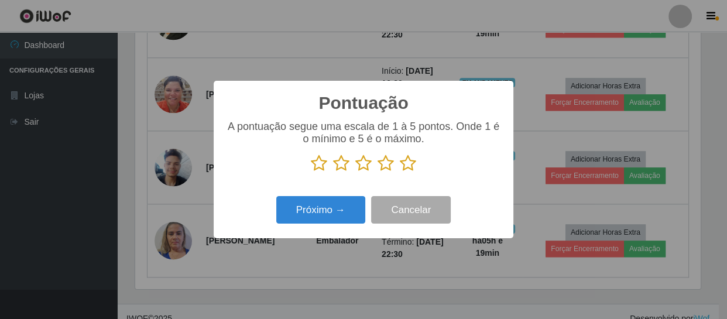
click at [370, 167] on icon at bounding box center [408, 164] width 16 height 18
click at [370, 172] on input "radio" at bounding box center [400, 172] width 0 height 0
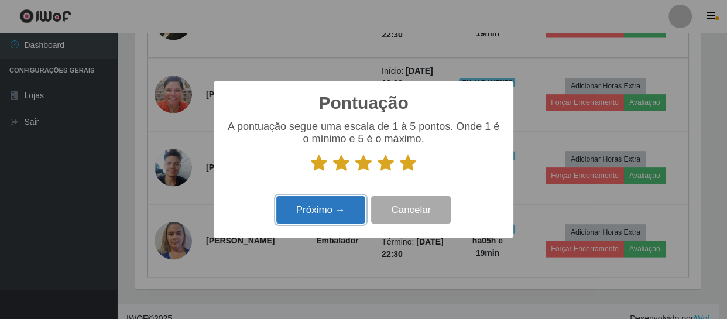
click at [323, 213] on button "Próximo →" at bounding box center [320, 210] width 89 height 28
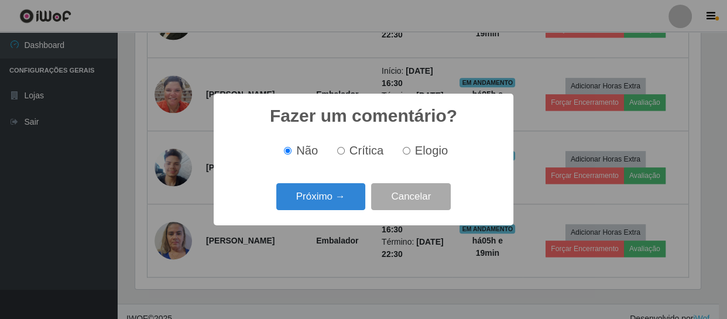
click at [323, 213] on div "Próximo → Cancelar" at bounding box center [363, 196] width 276 height 33
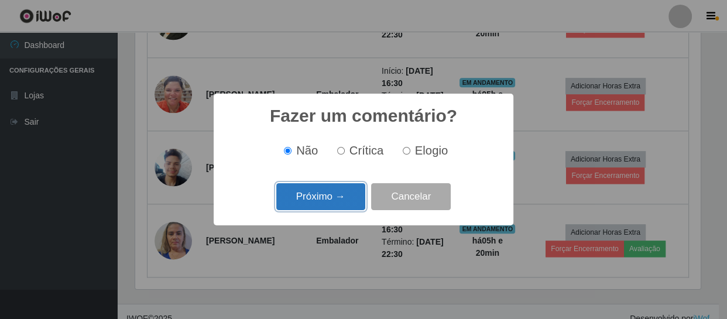
click at [330, 197] on button "Próximo →" at bounding box center [320, 197] width 89 height 28
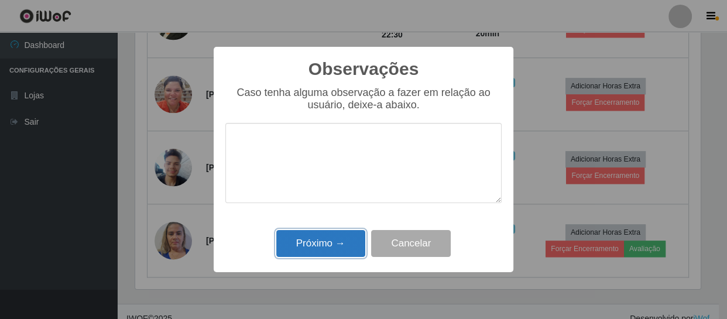
click at [326, 245] on button "Próximo →" at bounding box center [320, 244] width 89 height 28
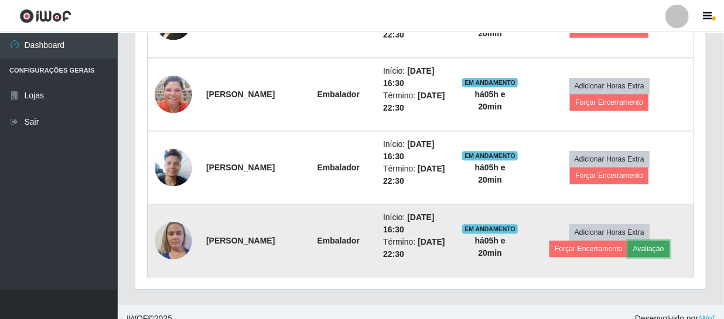
click at [370, 249] on button "Avaliação" at bounding box center [649, 249] width 42 height 16
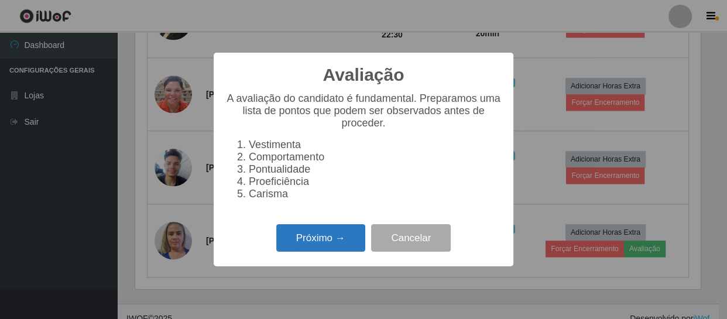
click at [296, 248] on button "Próximo →" at bounding box center [320, 238] width 89 height 28
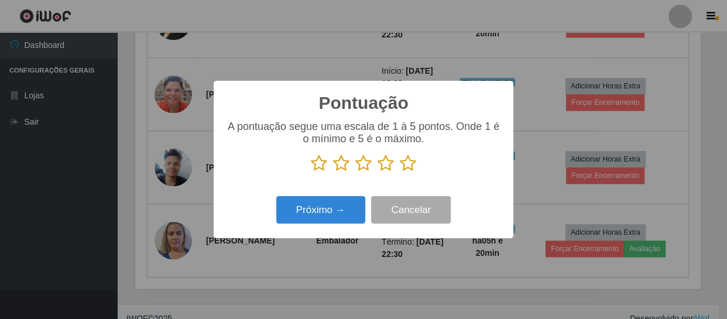
scroll to position [585370, 585047]
click at [370, 160] on icon at bounding box center [408, 164] width 16 height 18
click at [370, 172] on input "radio" at bounding box center [400, 172] width 0 height 0
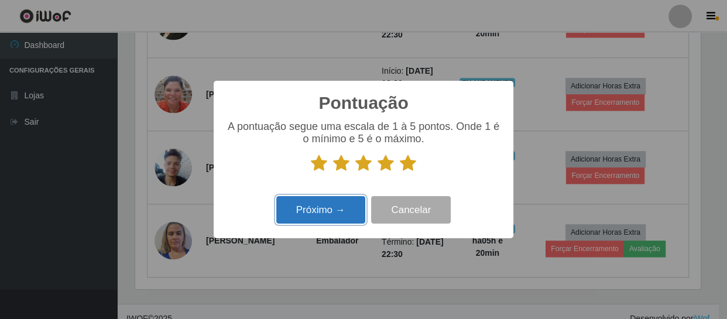
click at [318, 208] on button "Próximo →" at bounding box center [320, 210] width 89 height 28
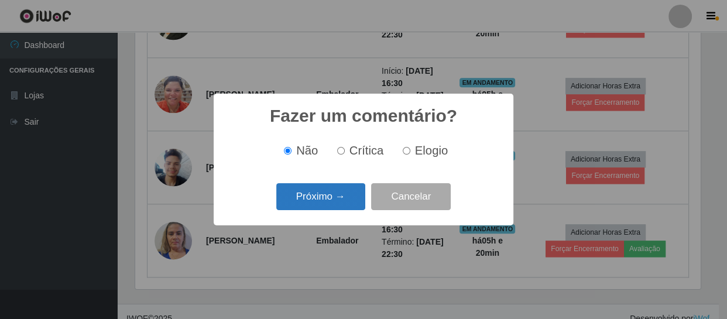
click at [328, 202] on button "Próximo →" at bounding box center [320, 197] width 89 height 28
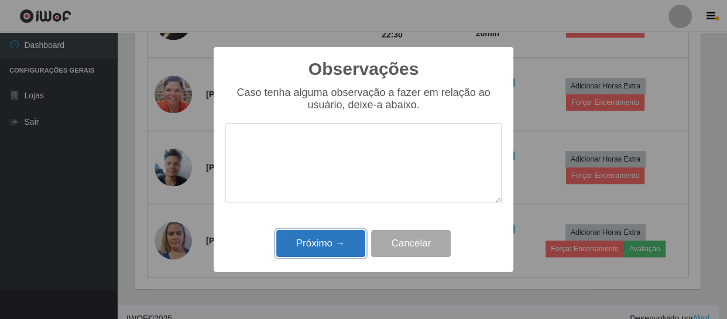
click at [324, 243] on button "Próximo →" at bounding box center [320, 244] width 89 height 28
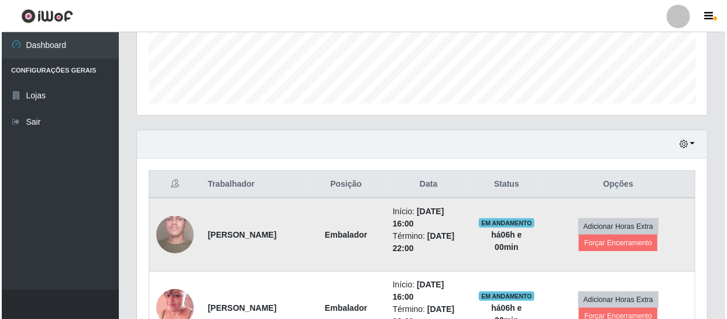
scroll to position [422, 0]
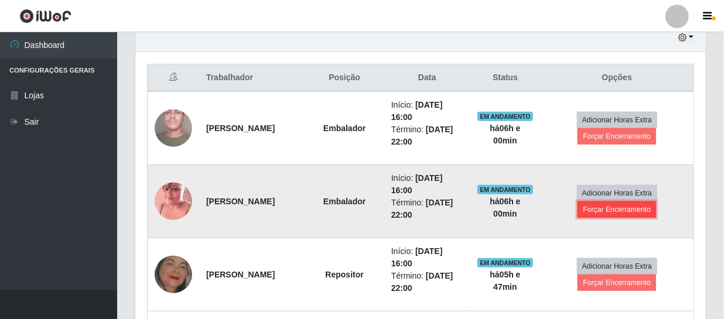
click at [370, 213] on button "Forçar Encerramento" at bounding box center [616, 209] width 78 height 16
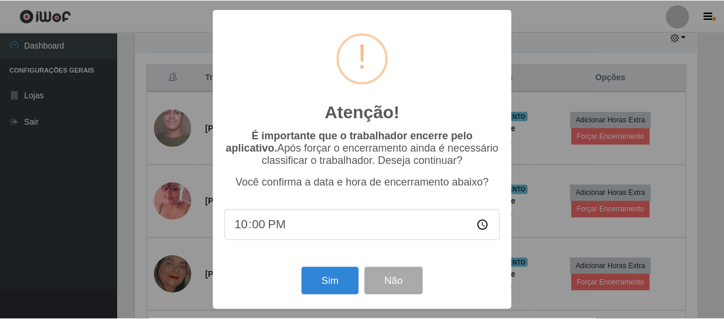
scroll to position [243, 565]
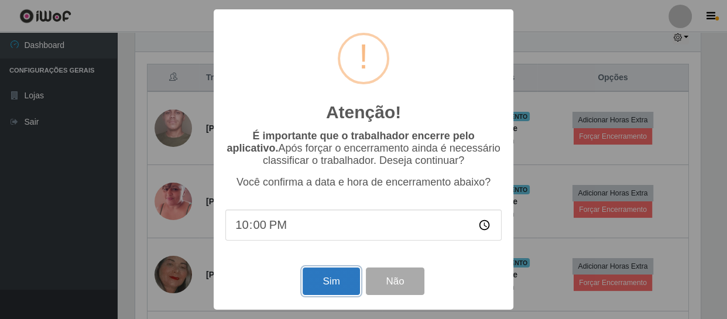
click at [334, 285] on button "Sim" at bounding box center [331, 282] width 57 height 28
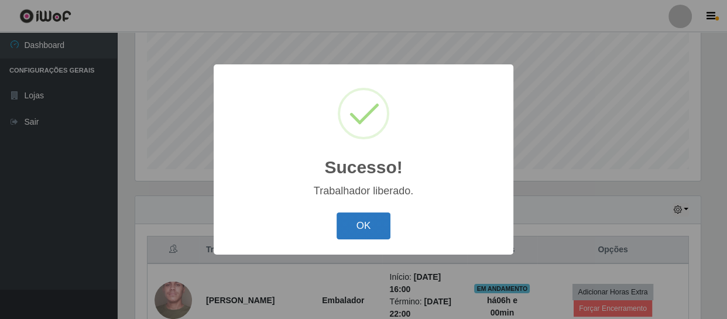
click at [370, 232] on button "OK" at bounding box center [364, 227] width 54 height 28
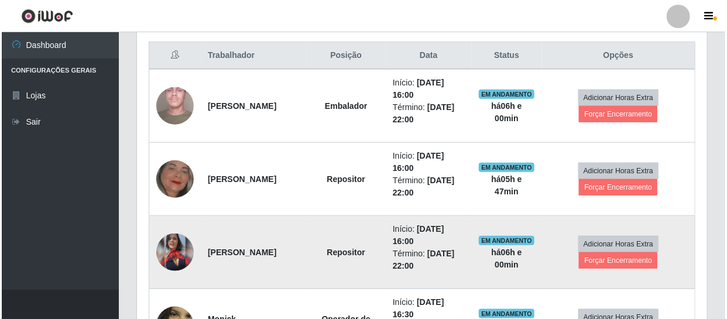
scroll to position [463, 0]
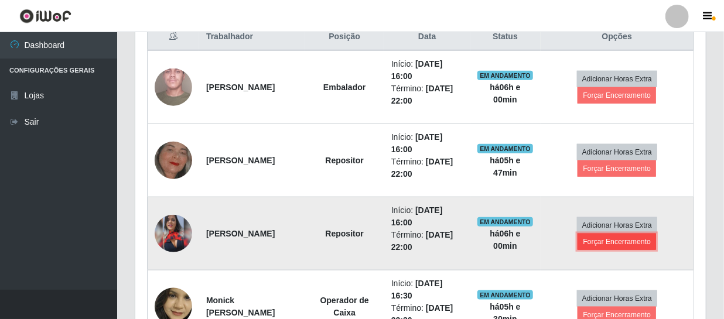
click at [370, 238] on button "Forçar Encerramento" at bounding box center [616, 242] width 78 height 16
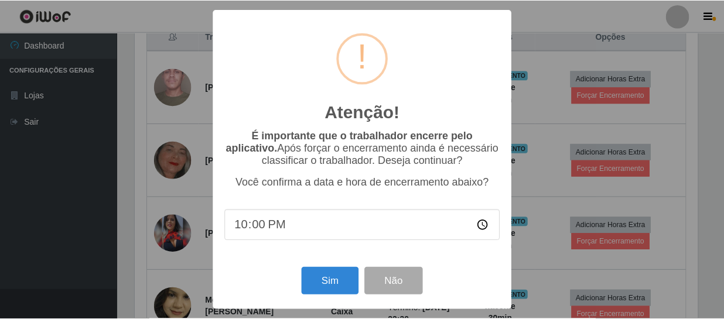
scroll to position [243, 565]
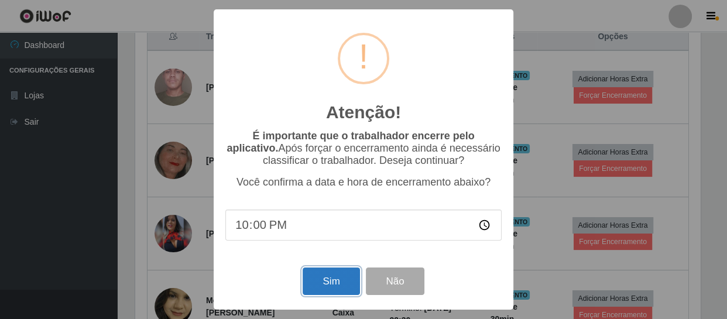
click at [344, 280] on button "Sim" at bounding box center [331, 282] width 57 height 28
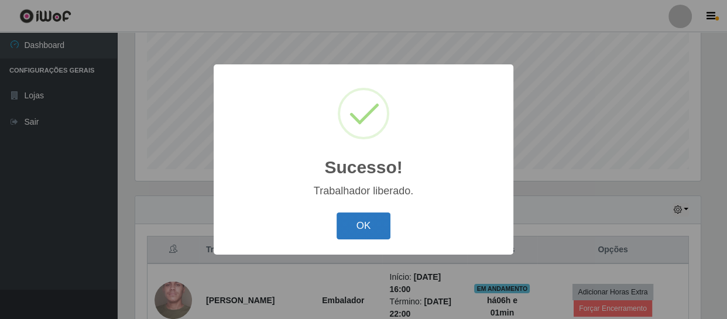
drag, startPoint x: 369, startPoint y: 224, endPoint x: 477, endPoint y: 224, distance: 108.3
click at [369, 224] on button "OK" at bounding box center [364, 227] width 54 height 28
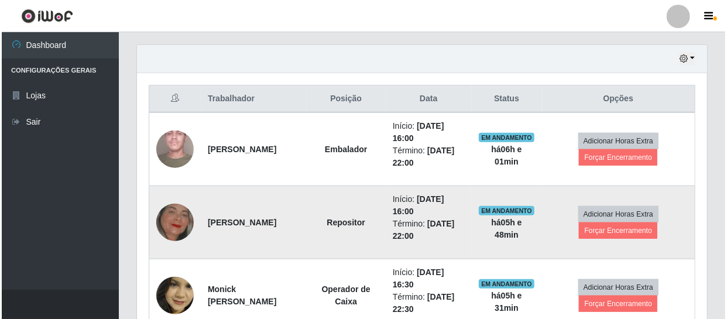
scroll to position [409, 0]
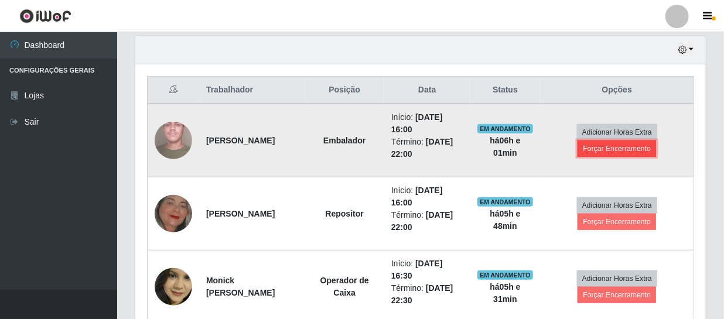
click at [370, 152] on button "Forçar Encerramento" at bounding box center [616, 149] width 78 height 16
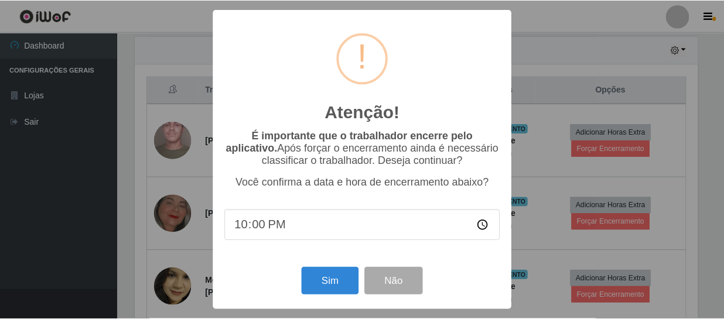
scroll to position [243, 565]
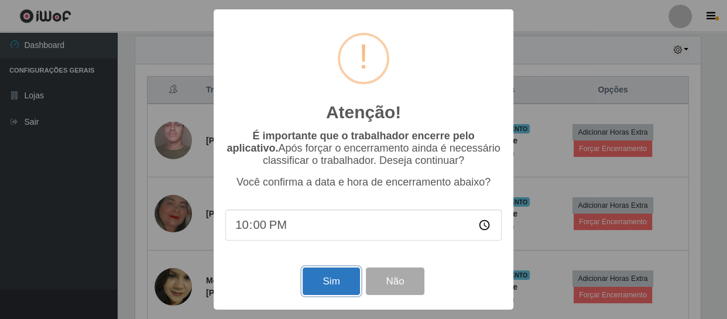
click at [326, 286] on button "Sim" at bounding box center [331, 282] width 57 height 28
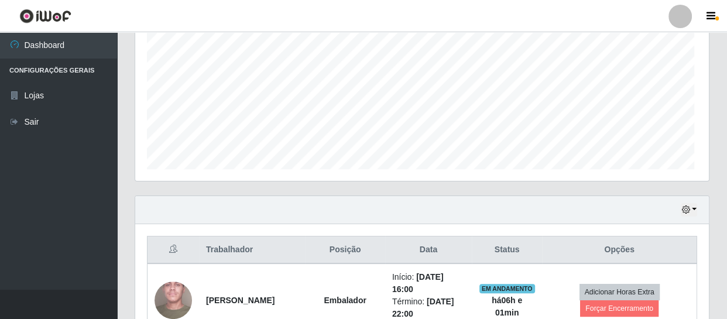
scroll to position [585370, 585047]
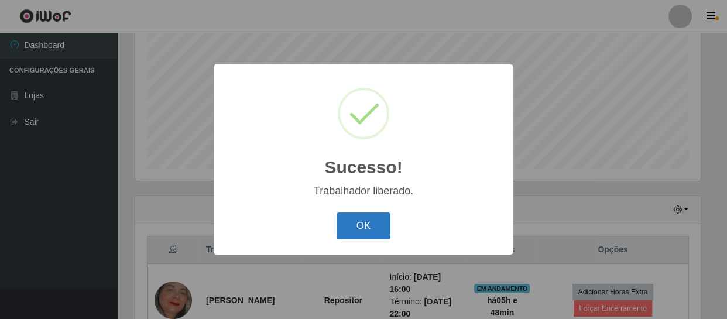
click at [362, 217] on button "OK" at bounding box center [364, 227] width 54 height 28
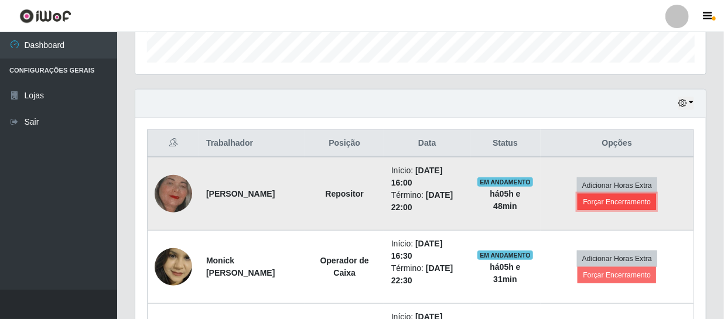
click at [370, 204] on button "Forçar Encerramento" at bounding box center [616, 202] width 78 height 16
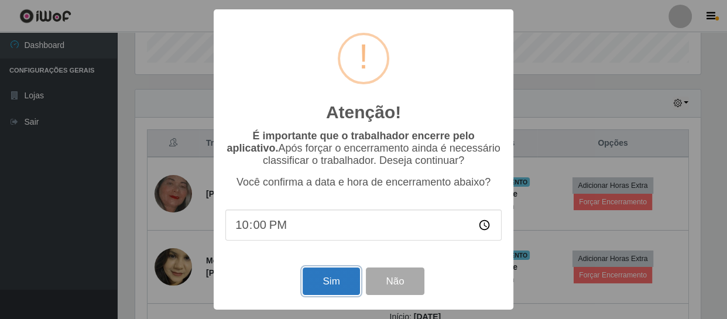
click at [343, 281] on button "Sim" at bounding box center [331, 282] width 57 height 28
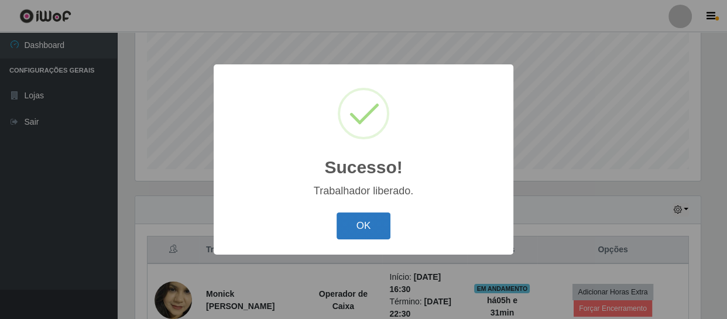
click at [366, 217] on button "OK" at bounding box center [364, 227] width 54 height 28
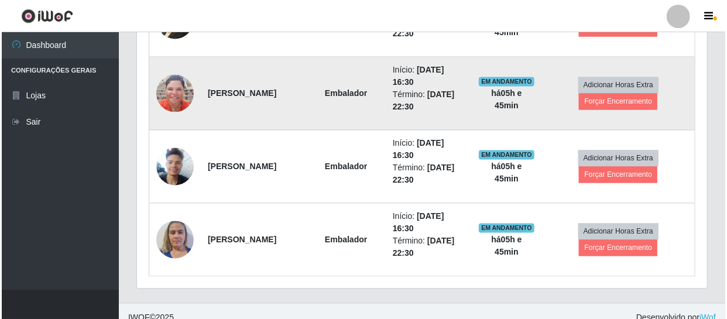
scroll to position [981, 0]
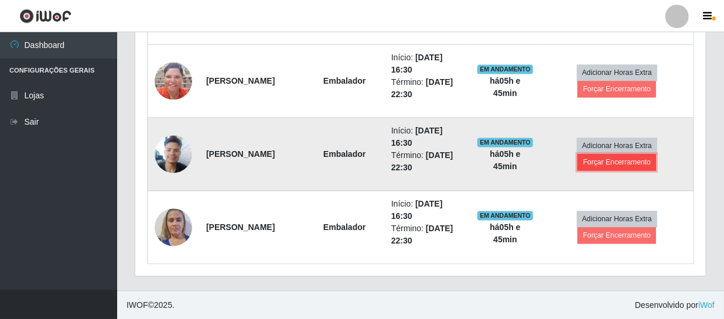
click at [370, 157] on button "Forçar Encerramento" at bounding box center [616, 163] width 78 height 16
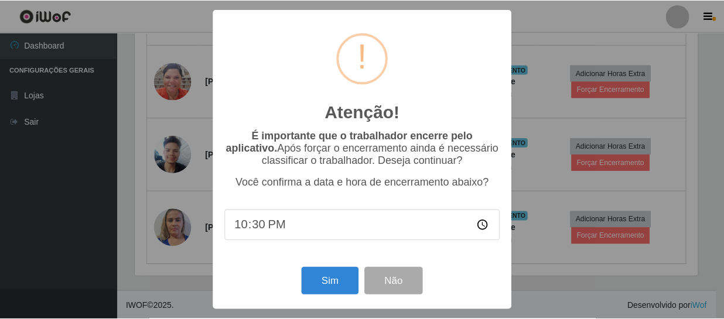
scroll to position [243, 565]
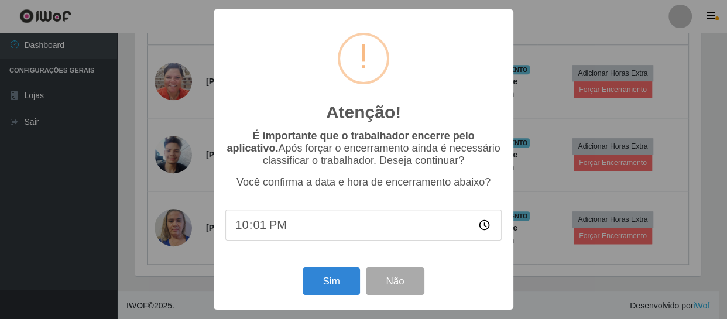
type input "22:16"
click at [327, 288] on button "Sim" at bounding box center [331, 282] width 57 height 28
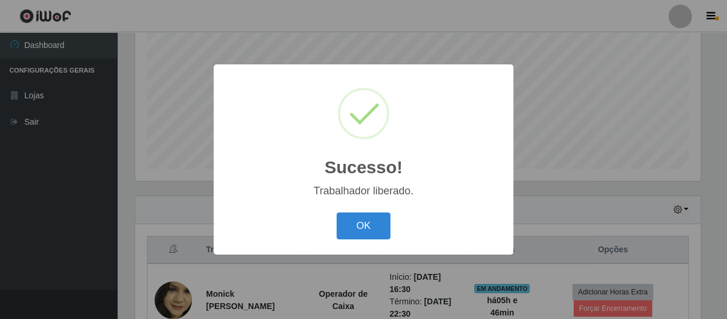
click at [337, 213] on button "OK" at bounding box center [364, 227] width 54 height 28
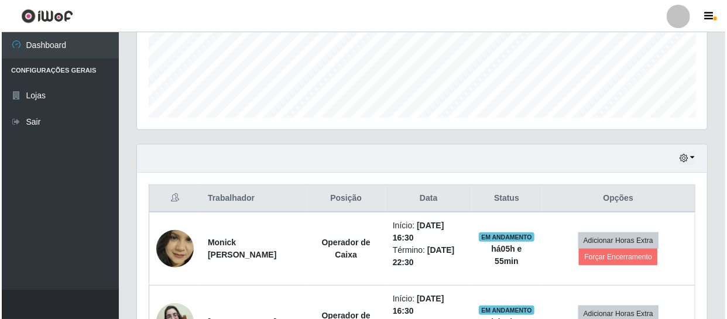
scroll to position [303, 0]
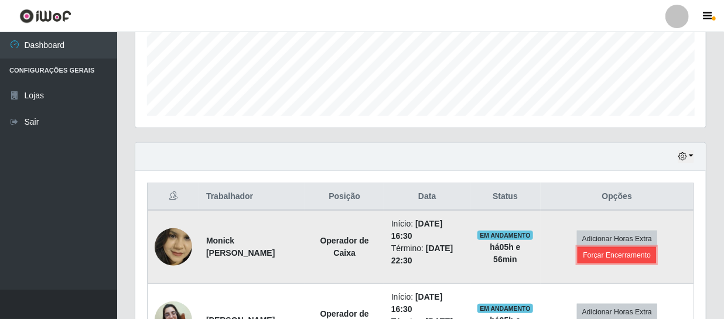
click at [370, 258] on button "Forçar Encerramento" at bounding box center [616, 255] width 78 height 16
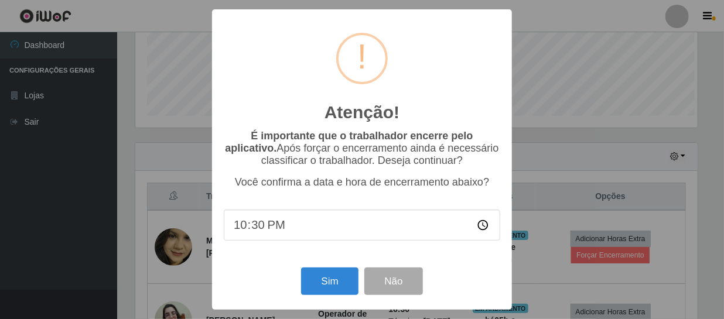
scroll to position [243, 565]
click at [348, 275] on button "Sim" at bounding box center [331, 282] width 57 height 28
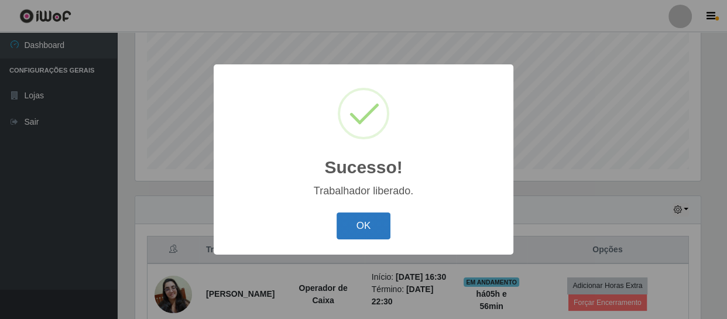
click at [370, 228] on button "OK" at bounding box center [364, 227] width 54 height 28
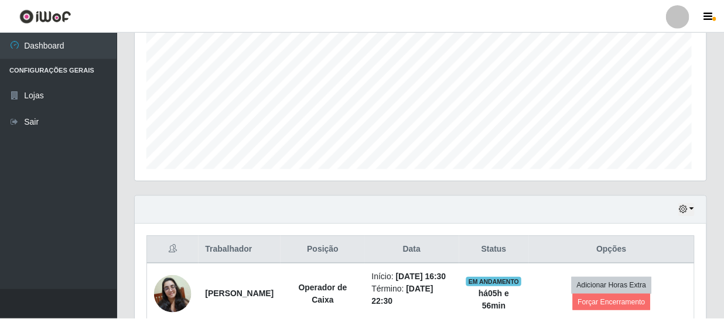
scroll to position [243, 570]
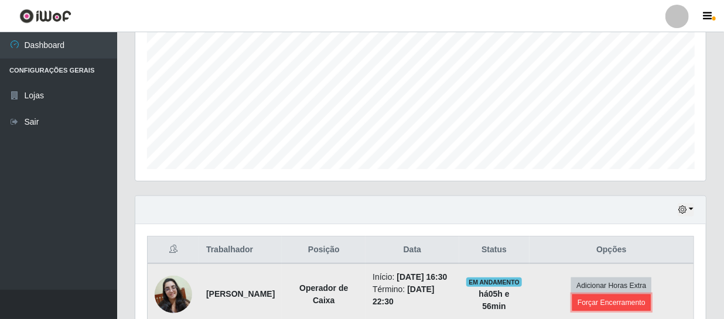
click at [370, 303] on button "Forçar Encerramento" at bounding box center [611, 303] width 78 height 16
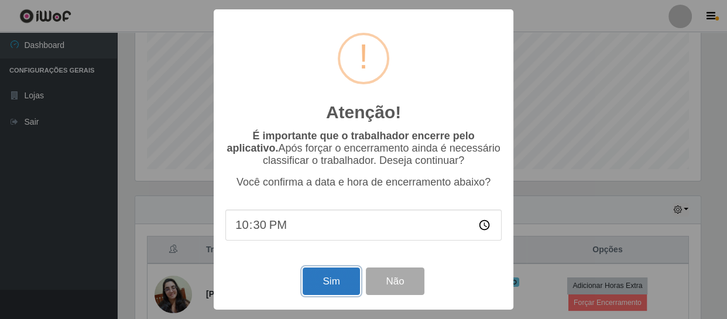
click at [328, 283] on button "Sim" at bounding box center [331, 282] width 57 height 28
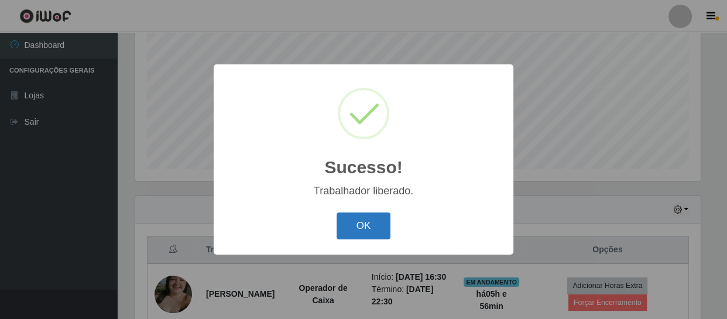
click at [354, 217] on button "OK" at bounding box center [364, 227] width 54 height 28
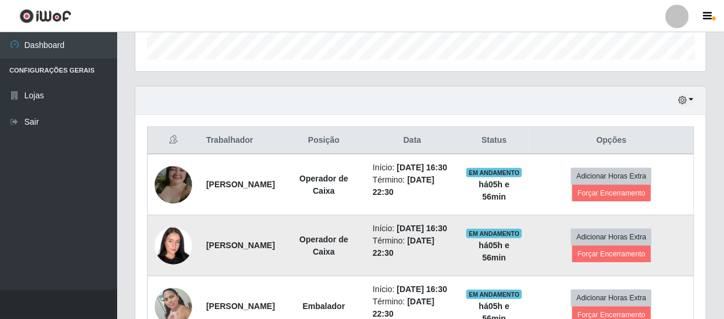
scroll to position [409, 0]
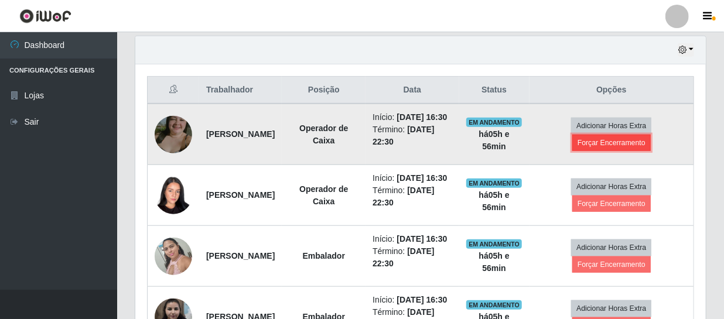
click at [370, 148] on button "Forçar Encerramento" at bounding box center [611, 143] width 78 height 16
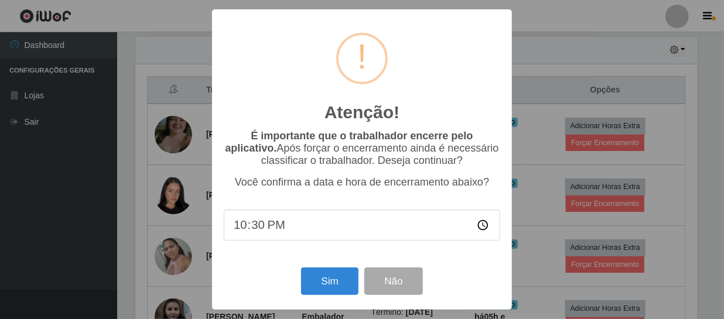
scroll to position [243, 565]
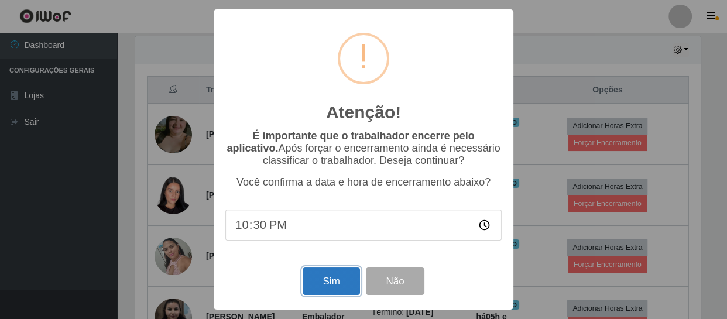
click at [338, 285] on button "Sim" at bounding box center [331, 282] width 57 height 28
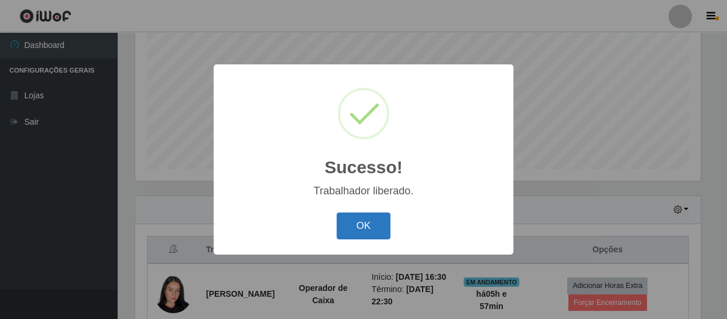
click at [364, 225] on button "OK" at bounding box center [364, 227] width 54 height 28
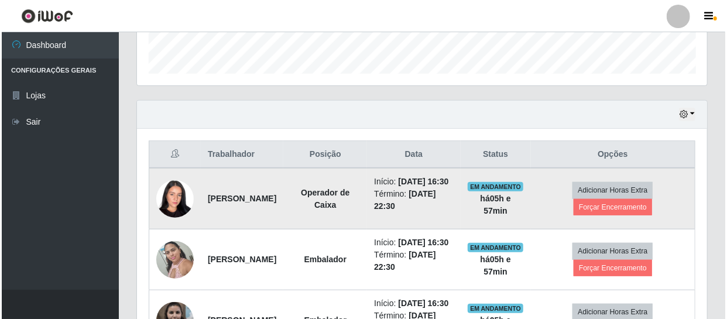
scroll to position [356, 0]
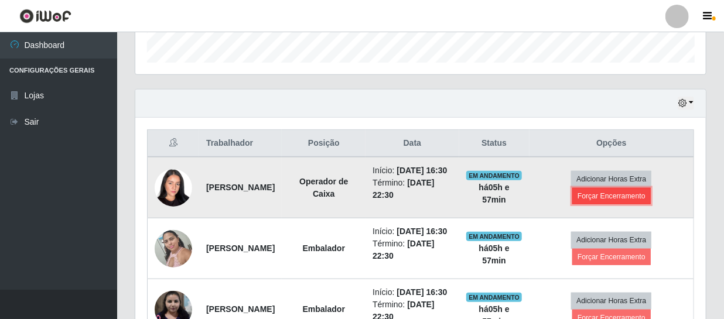
click at [370, 204] on button "Forçar Encerramento" at bounding box center [611, 196] width 78 height 16
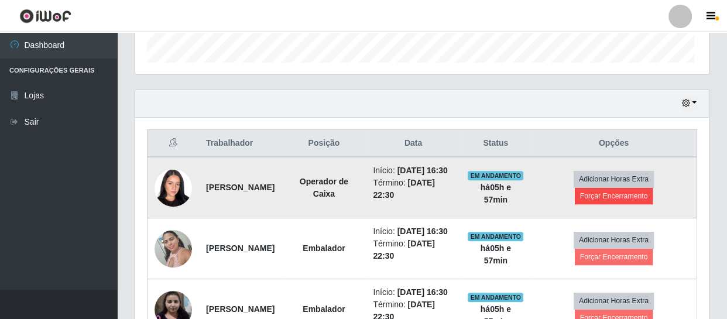
scroll to position [585370, 585047]
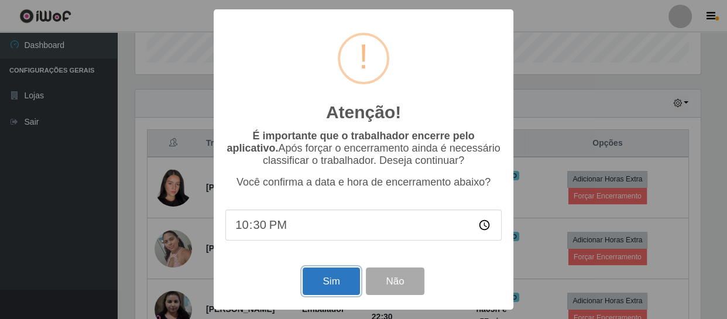
click at [334, 282] on button "Sim" at bounding box center [331, 282] width 57 height 28
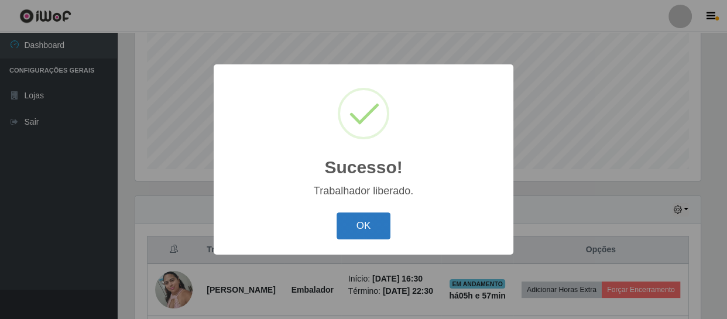
click at [368, 228] on button "OK" at bounding box center [364, 227] width 54 height 28
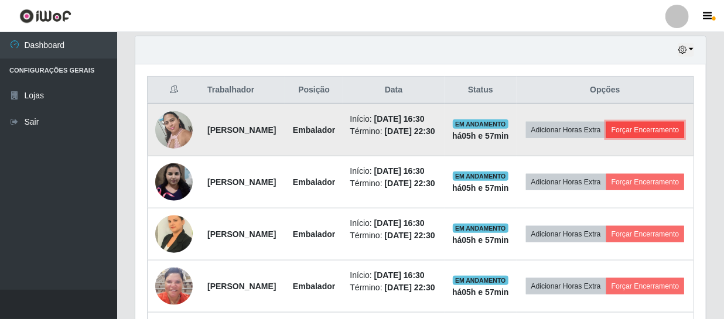
click at [370, 138] on button "Forçar Encerramento" at bounding box center [645, 130] width 78 height 16
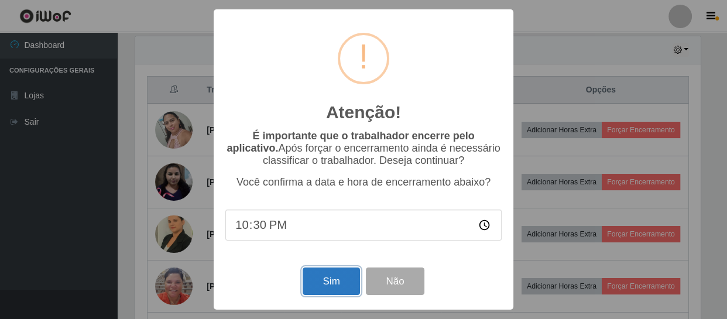
click at [336, 290] on button "Sim" at bounding box center [331, 282] width 57 height 28
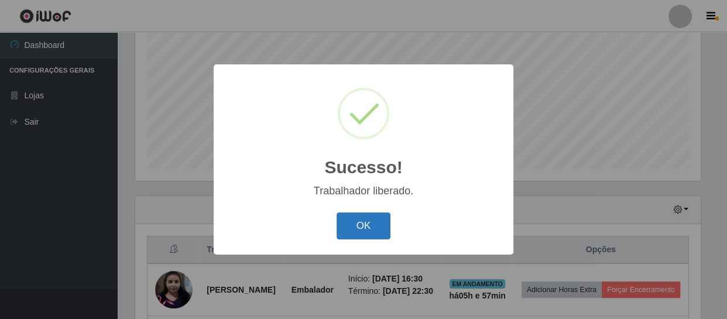
click at [370, 220] on button "OK" at bounding box center [364, 227] width 54 height 28
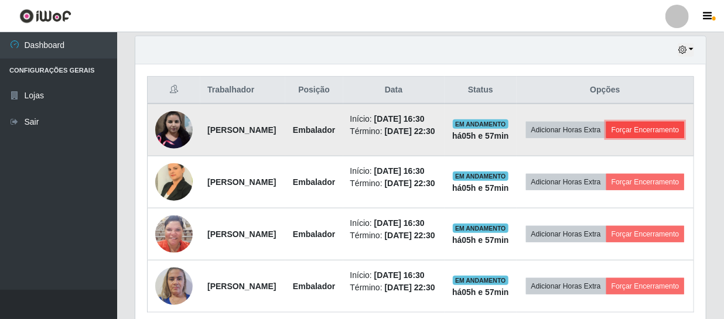
click at [370, 138] on button "Forçar Encerramento" at bounding box center [645, 130] width 78 height 16
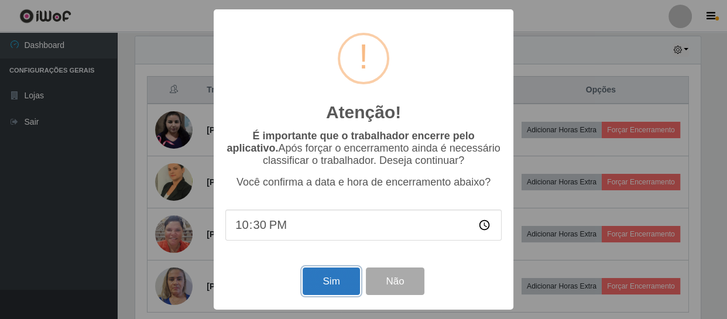
click at [329, 285] on button "Sim" at bounding box center [331, 282] width 57 height 28
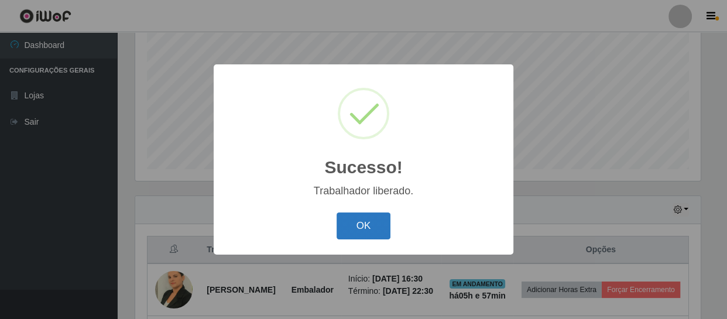
click at [363, 228] on button "OK" at bounding box center [364, 227] width 54 height 28
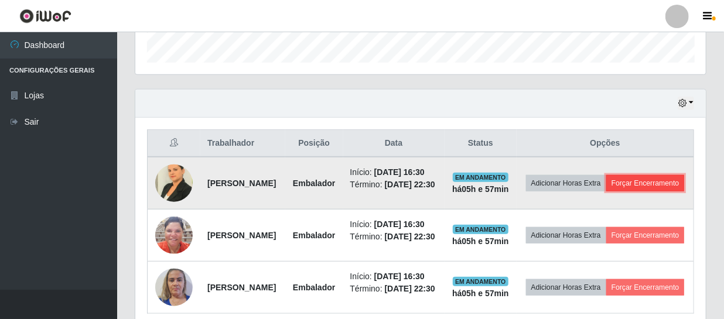
click at [370, 191] on button "Forçar Encerramento" at bounding box center [645, 183] width 78 height 16
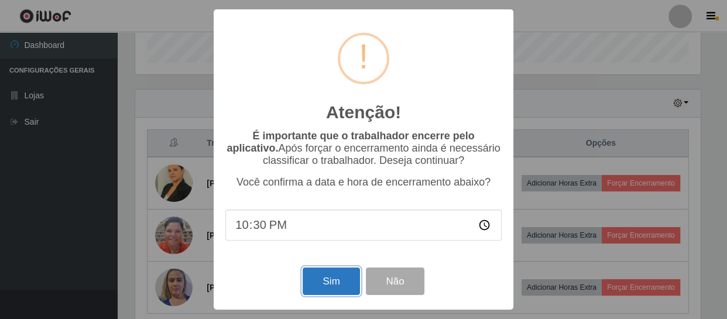
click at [336, 292] on button "Sim" at bounding box center [331, 282] width 57 height 28
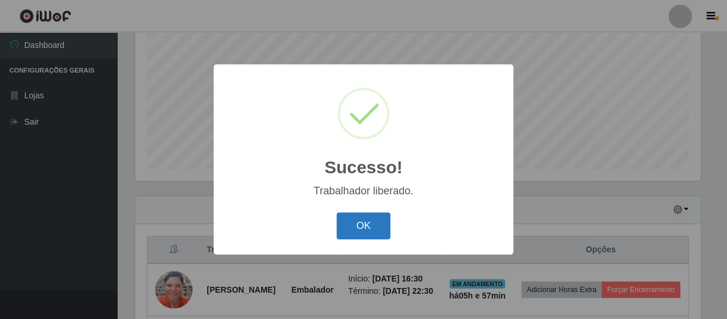
click at [364, 214] on button "OK" at bounding box center [364, 227] width 54 height 28
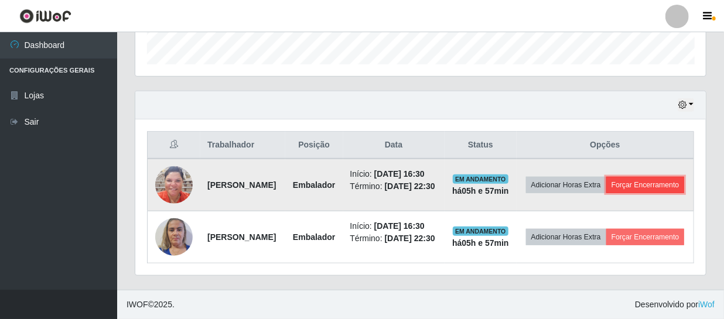
click at [370, 193] on button "Forçar Encerramento" at bounding box center [645, 185] width 78 height 16
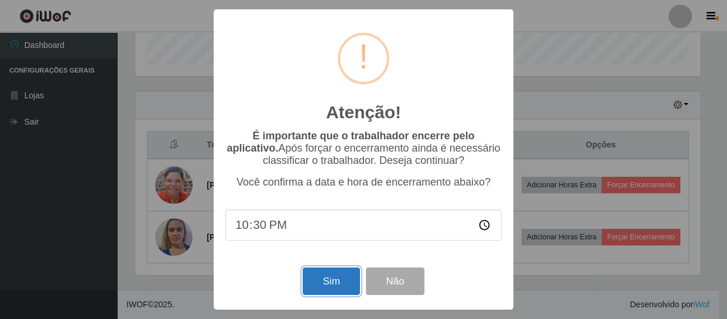
click at [347, 279] on button "Sim" at bounding box center [331, 282] width 57 height 28
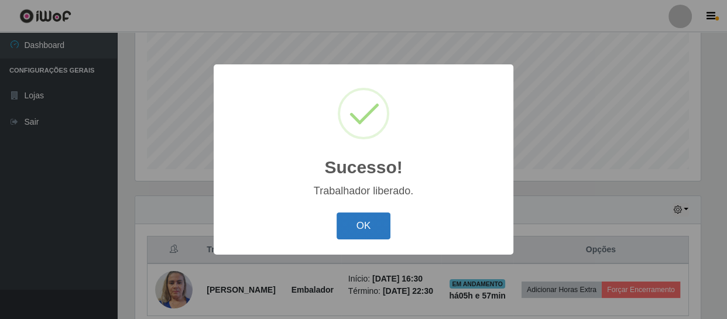
click at [365, 231] on button "OK" at bounding box center [364, 227] width 54 height 28
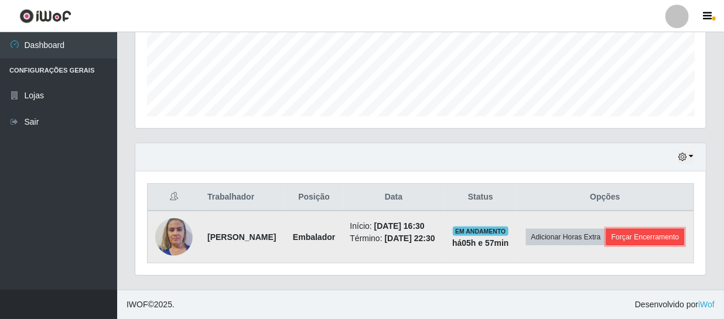
click at [370, 236] on button "Forçar Encerramento" at bounding box center [645, 237] width 78 height 16
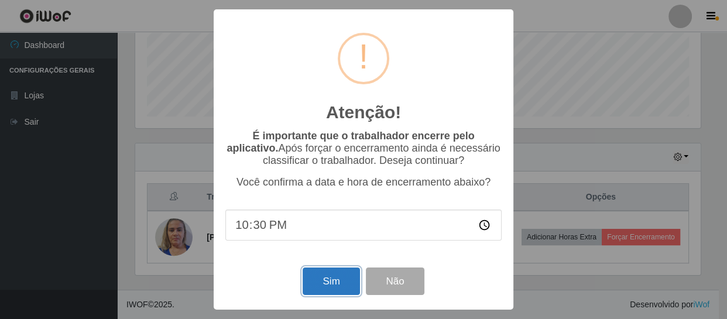
click at [338, 284] on button "Sim" at bounding box center [331, 282] width 57 height 28
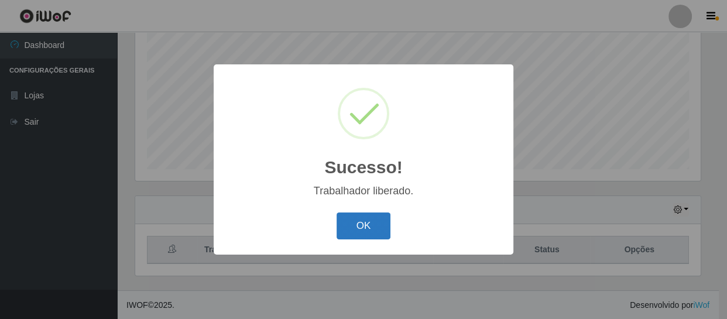
click at [370, 226] on button "OK" at bounding box center [364, 227] width 54 height 28
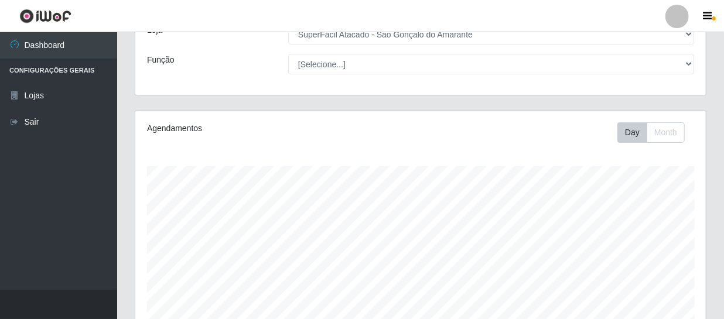
scroll to position [0, 0]
